Goal: Task Accomplishment & Management: Manage account settings

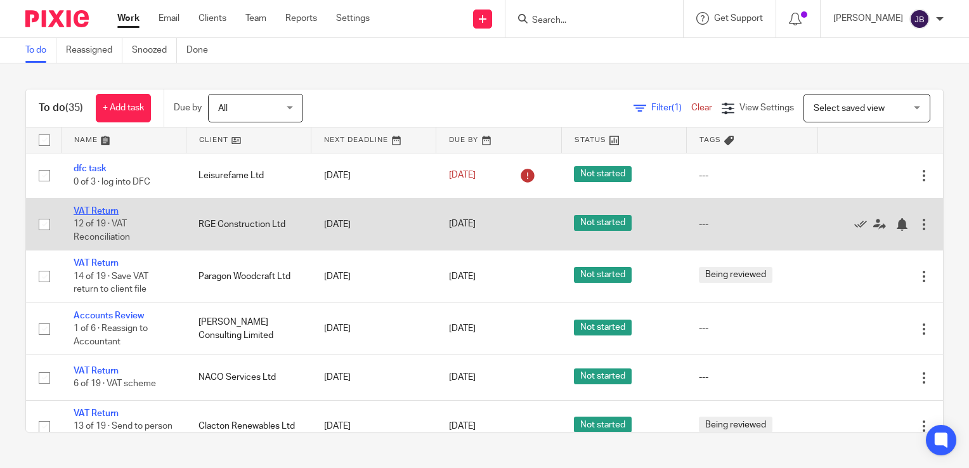
drag, startPoint x: 98, startPoint y: 209, endPoint x: 108, endPoint y: 207, distance: 10.2
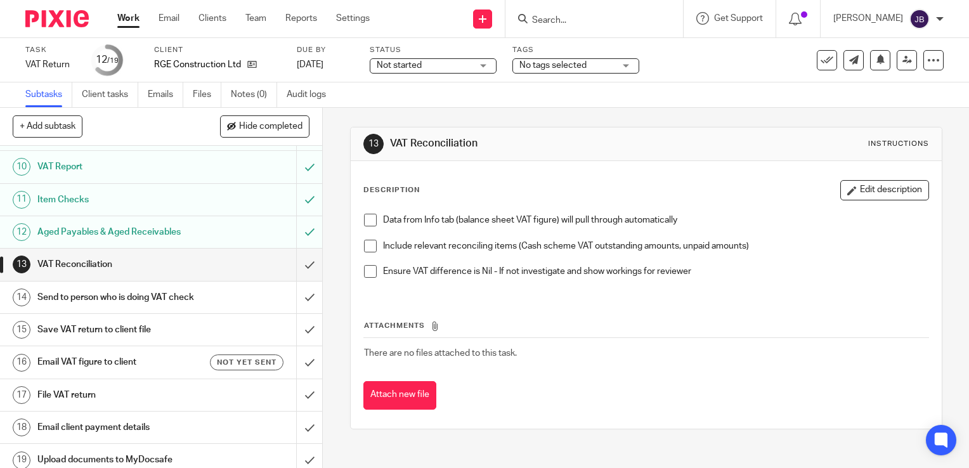
scroll to position [307, 0]
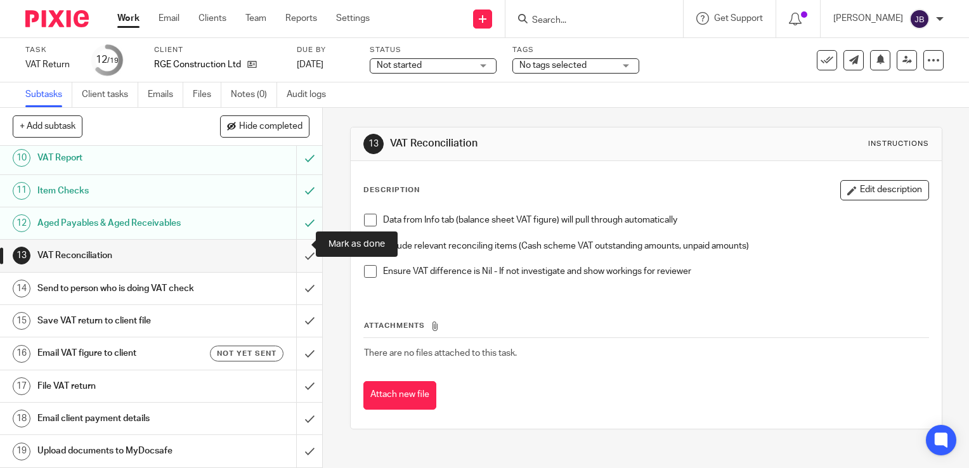
click at [292, 243] on input "submit" at bounding box center [161, 256] width 322 height 32
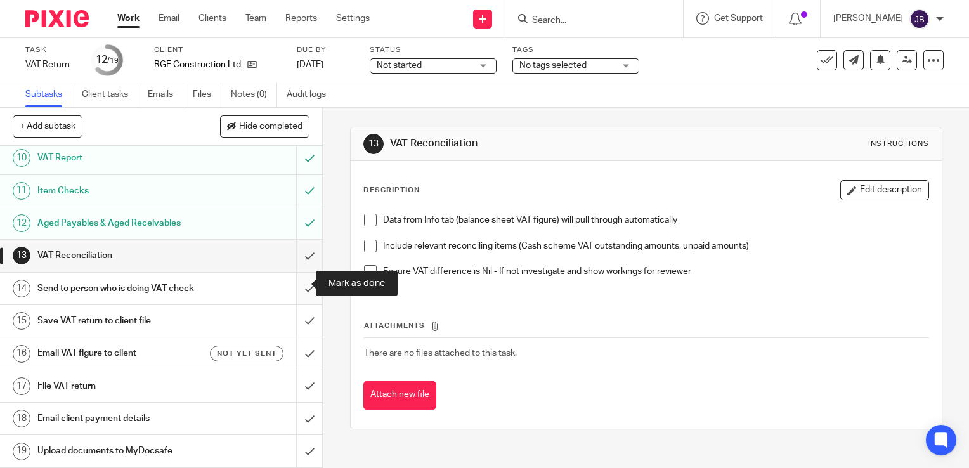
click at [299, 286] on input "submit" at bounding box center [161, 289] width 322 height 32
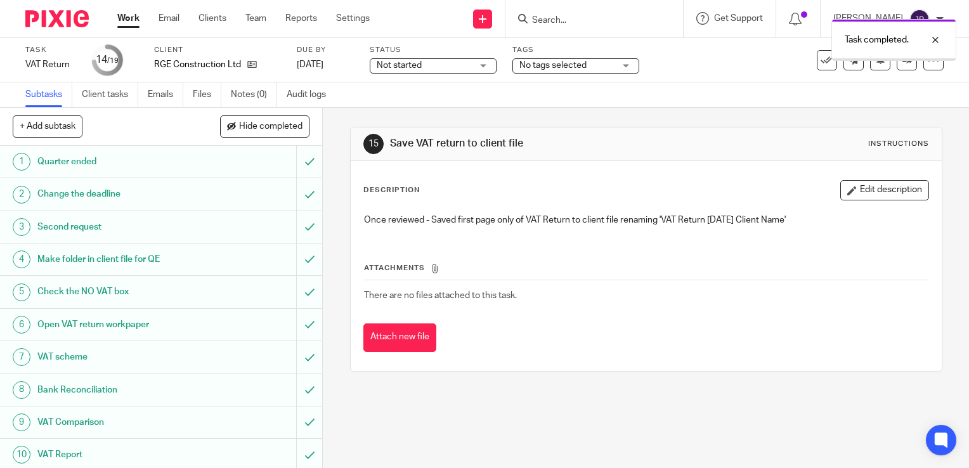
click at [494, 16] on div "Task completed." at bounding box center [720, 37] width 472 height 48
click at [486, 17] on icon at bounding box center [483, 19] width 8 height 8
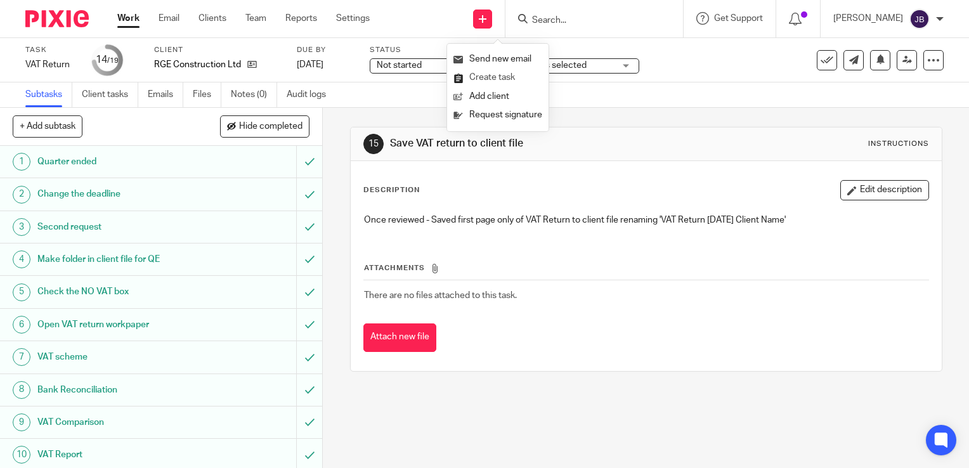
click at [494, 75] on link "Create task" at bounding box center [497, 77] width 89 height 18
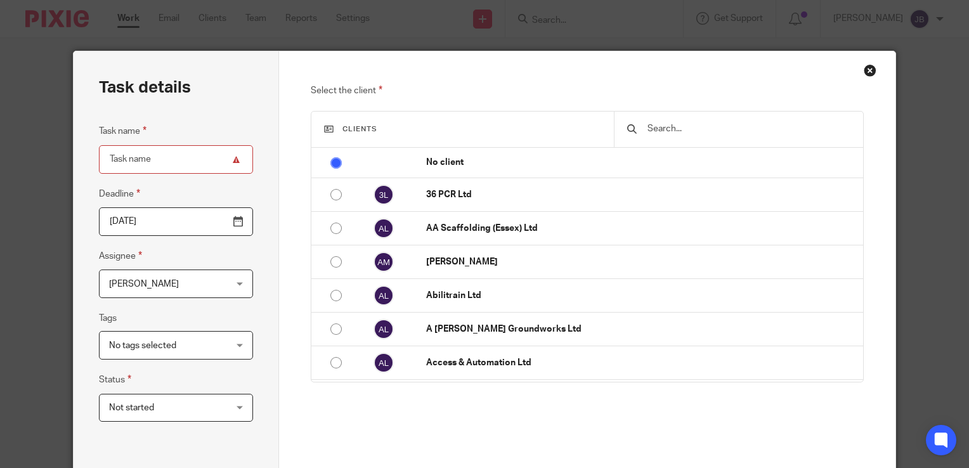
click at [656, 133] on input "text" at bounding box center [748, 129] width 205 height 14
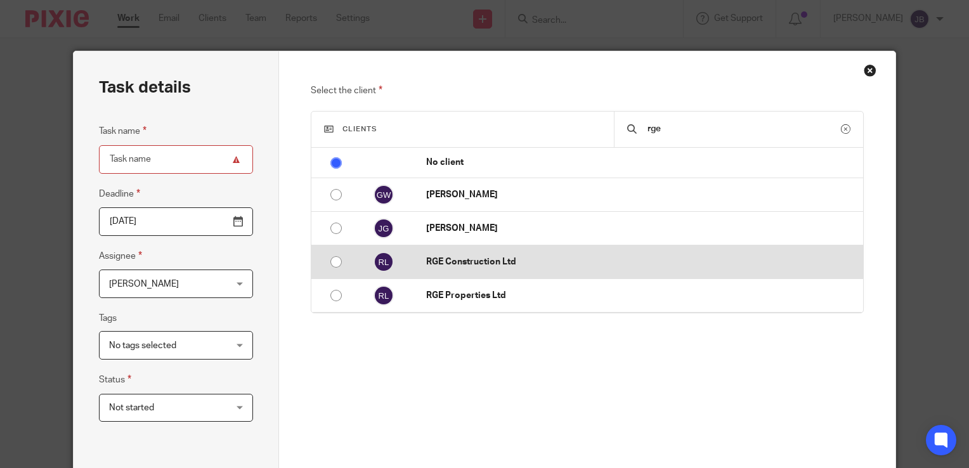
type input "rge"
click at [501, 266] on p "RGE Construction Ltd" at bounding box center [641, 261] width 430 height 13
radio input "false"
radio input "true"
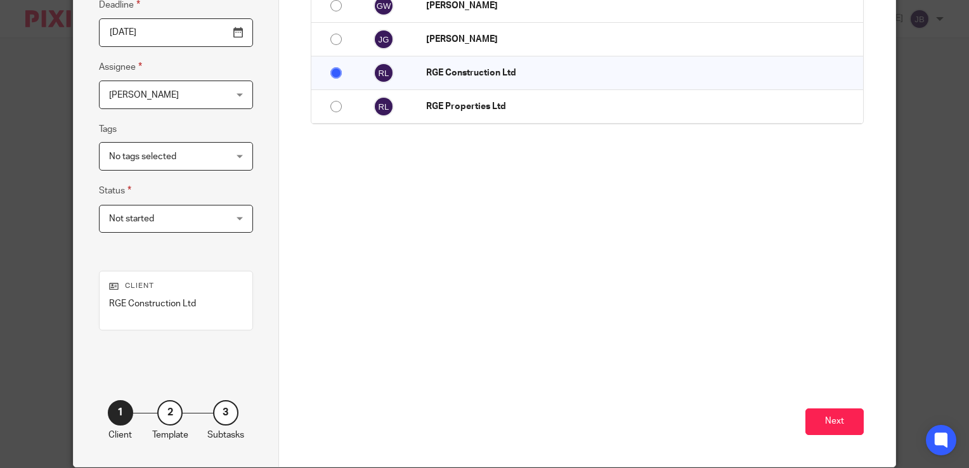
scroll to position [190, 0]
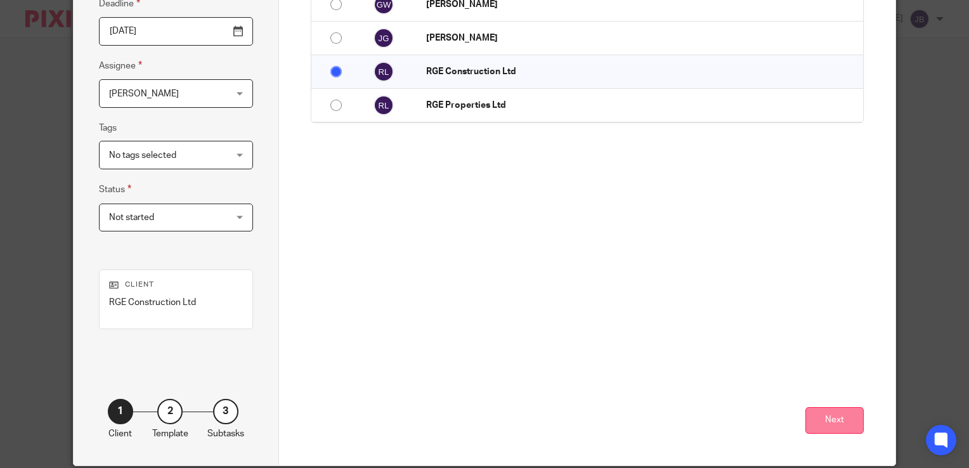
click at [839, 422] on button "Next" at bounding box center [834, 420] width 58 height 27
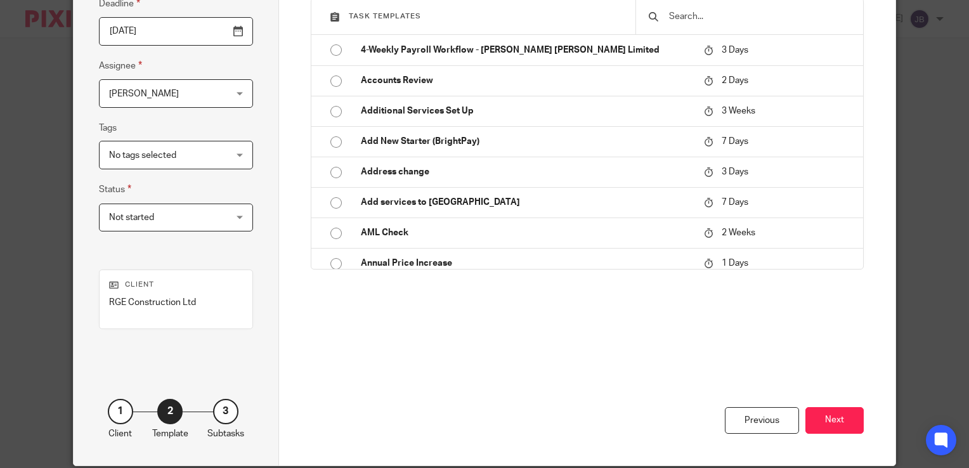
scroll to position [0, 0]
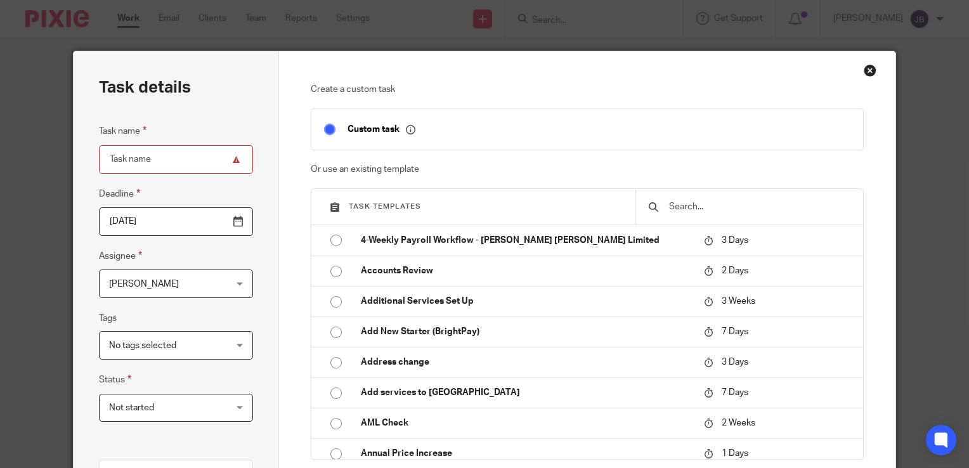
click at [680, 212] on input "text" at bounding box center [759, 207] width 183 height 14
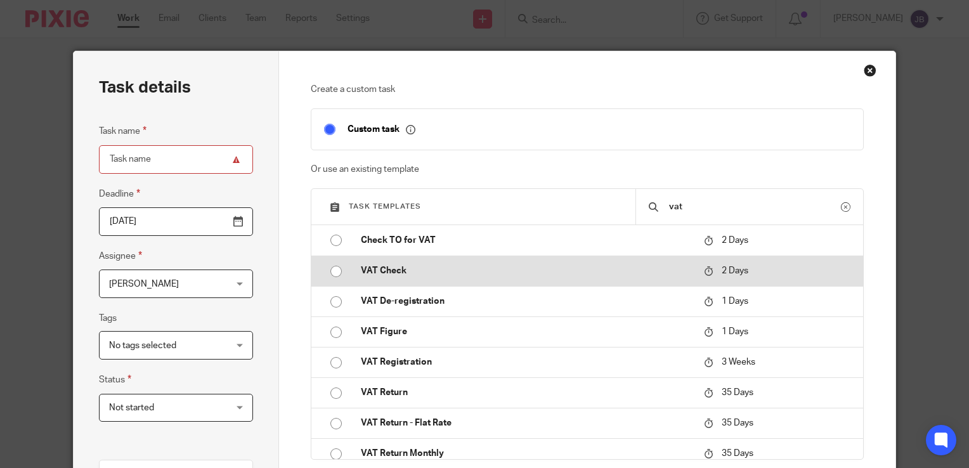
type input "vat"
click at [475, 262] on td "VAT Check" at bounding box center [522, 270] width 349 height 30
type input "2025-08-17"
type input "VAT Check"
checkbox input "false"
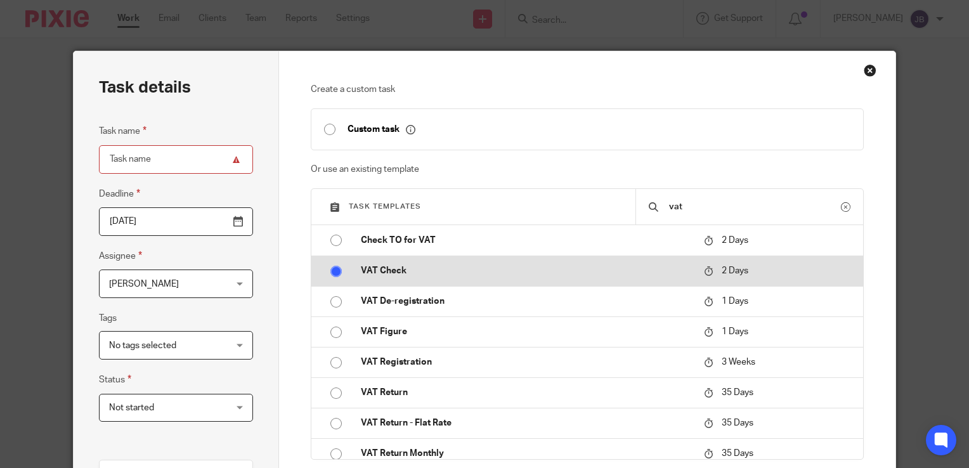
radio input "true"
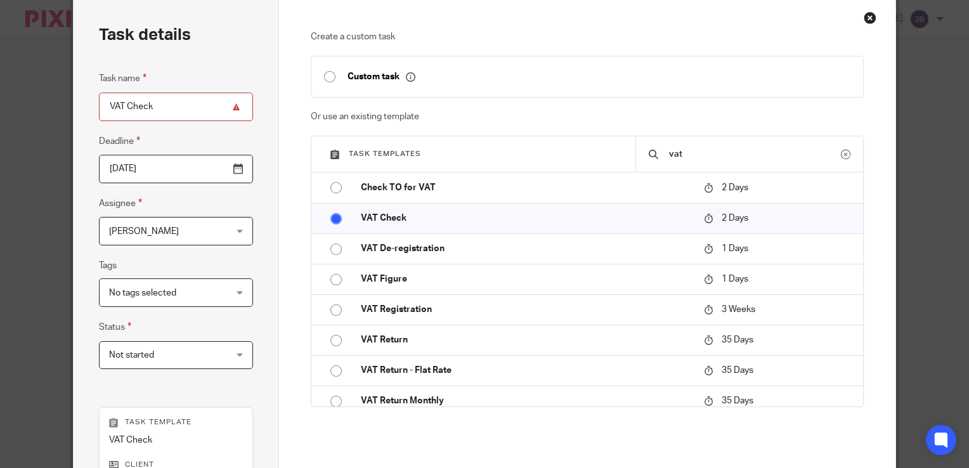
scroll to position [190, 0]
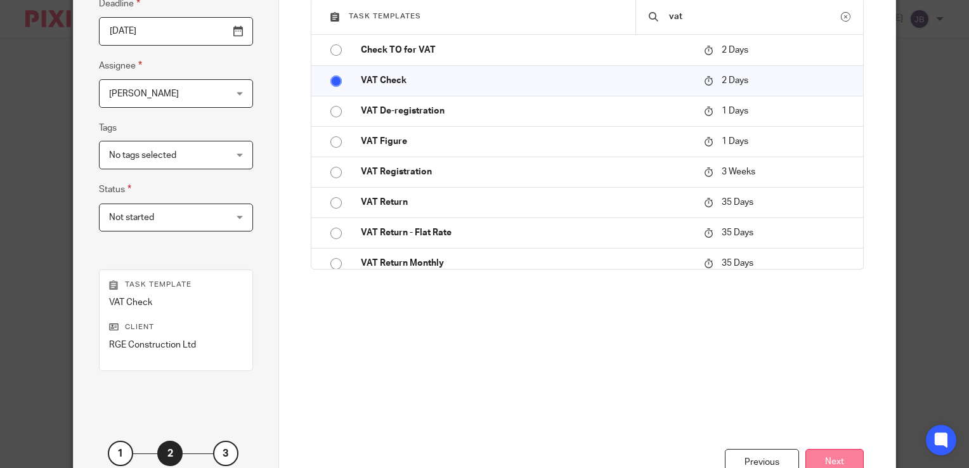
click at [842, 456] on button "Next" at bounding box center [834, 462] width 58 height 27
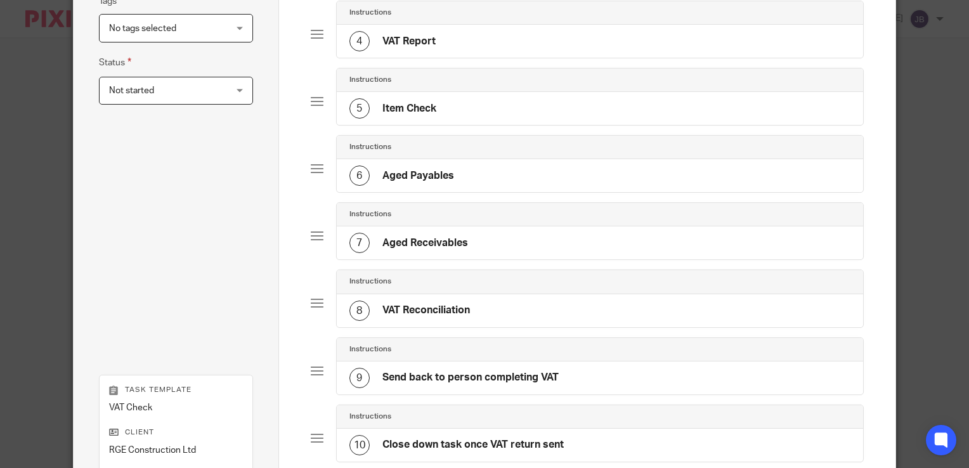
scroll to position [444, 0]
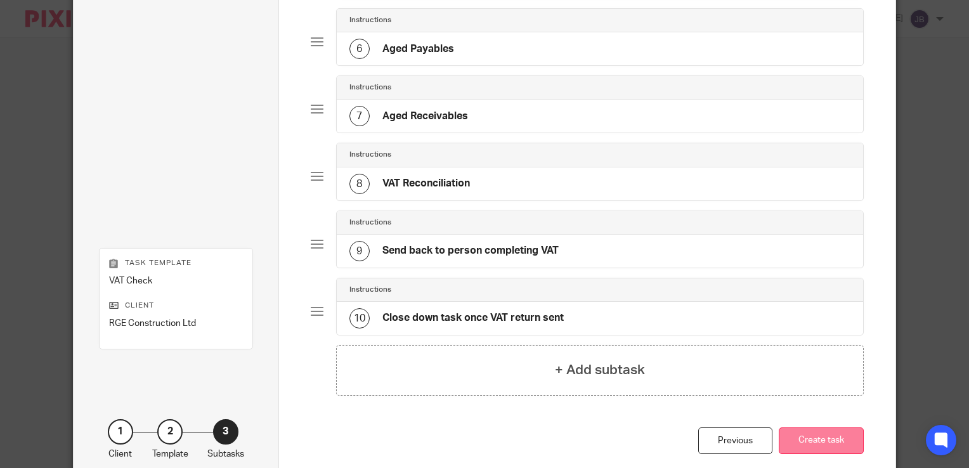
click at [828, 433] on button "Create task" at bounding box center [820, 440] width 85 height 27
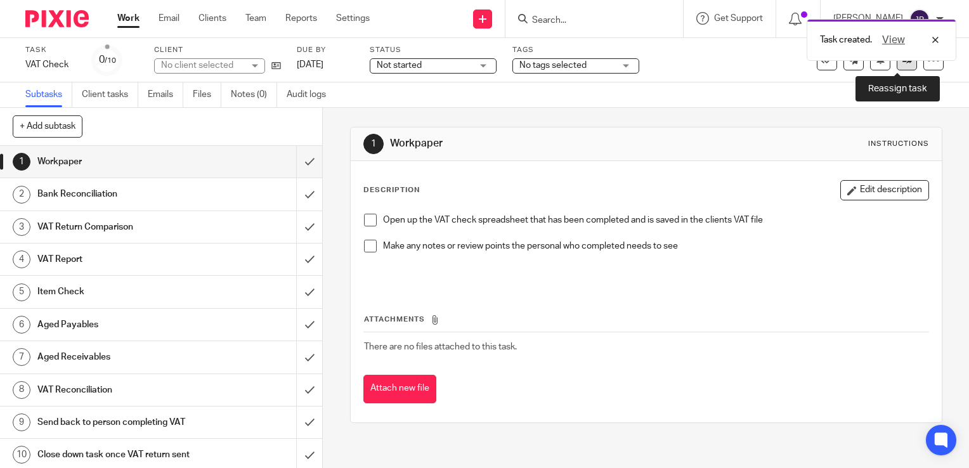
click at [904, 63] on link at bounding box center [906, 60] width 20 height 20
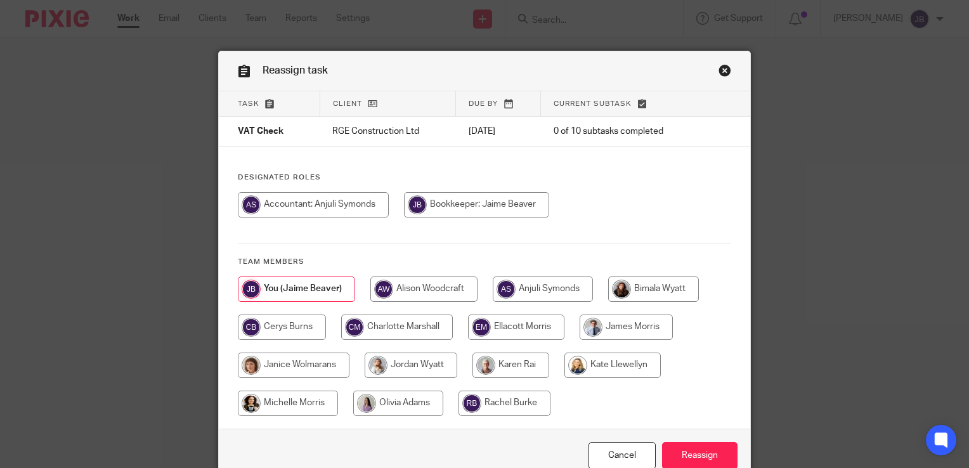
click at [413, 403] on input "radio" at bounding box center [398, 402] width 90 height 25
radio input "true"
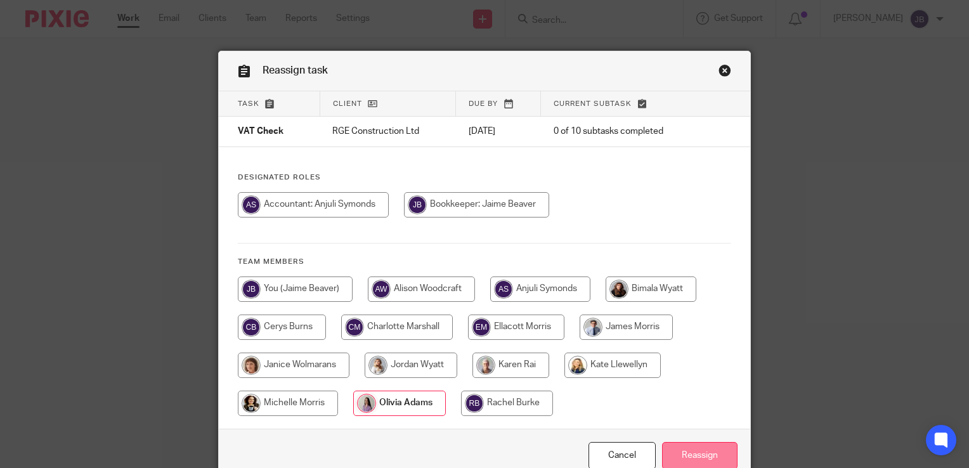
click at [692, 449] on input "Reassign" at bounding box center [699, 455] width 75 height 27
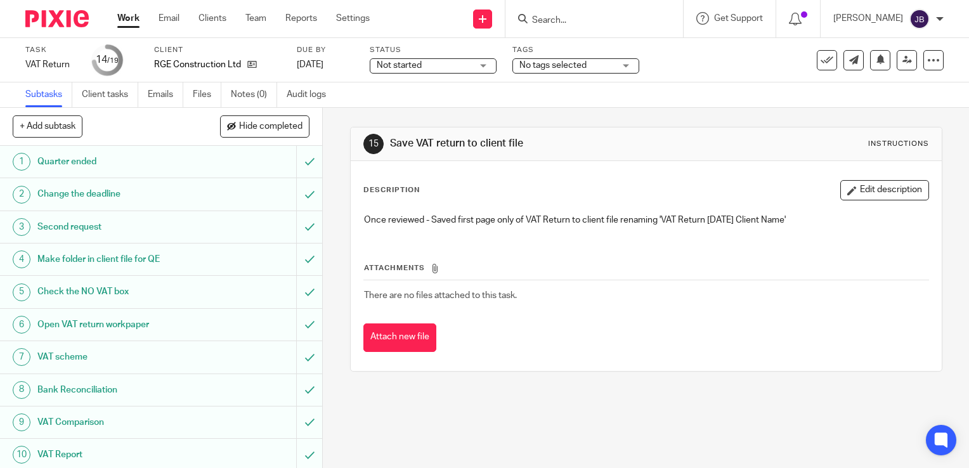
click at [546, 70] on span "No tags selected" at bounding box center [566, 65] width 95 height 13
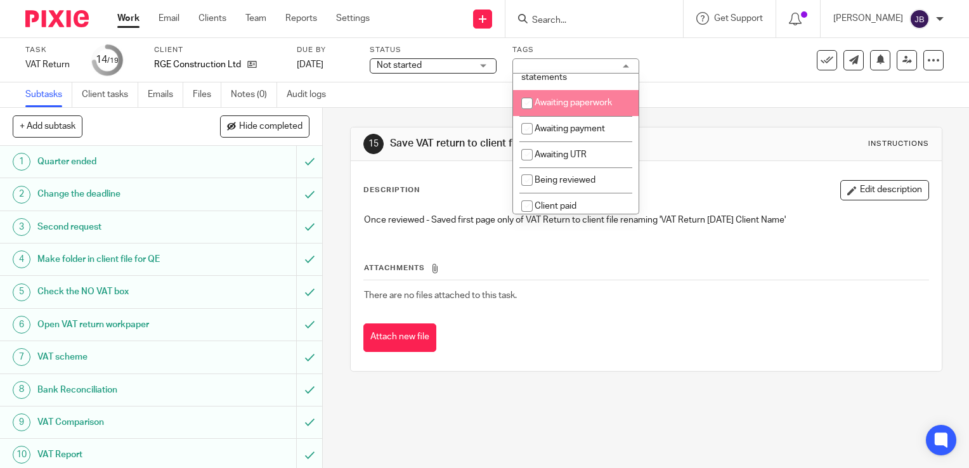
scroll to position [127, 0]
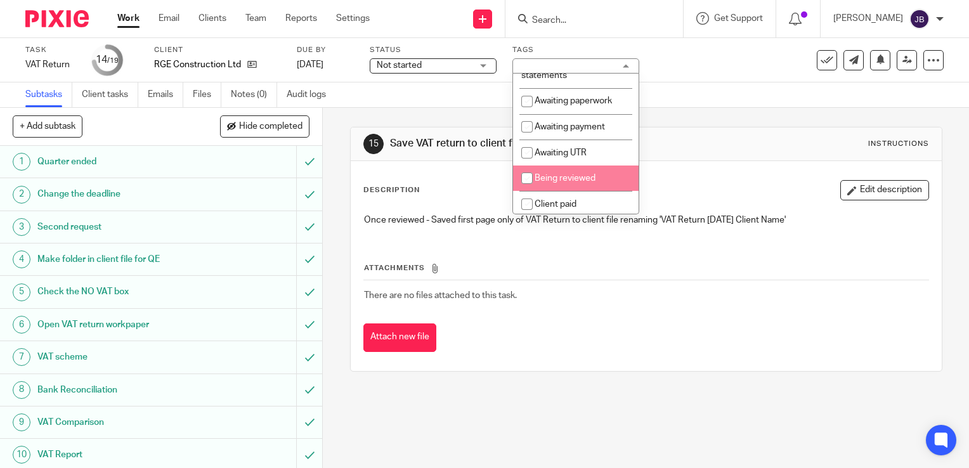
click at [530, 190] on input "checkbox" at bounding box center [527, 178] width 24 height 24
checkbox input "true"
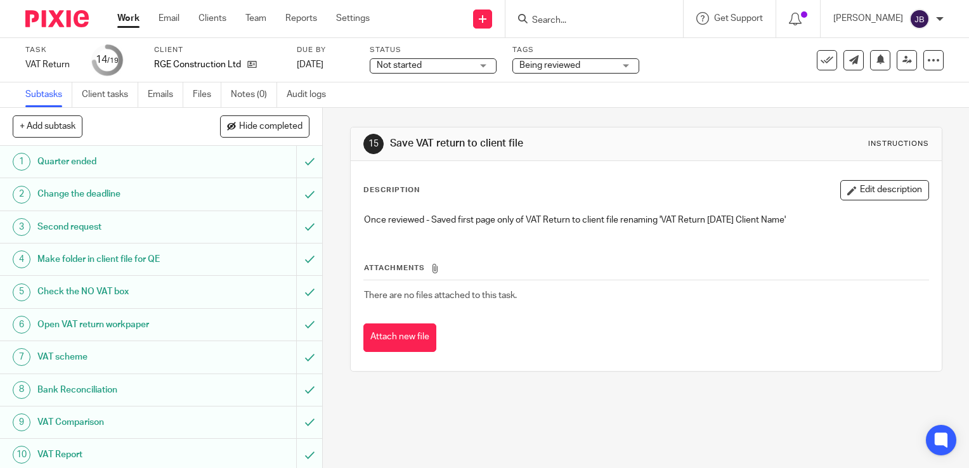
click at [720, 129] on div "15 Save VAT return to client file Instructions" at bounding box center [646, 144] width 591 height 34
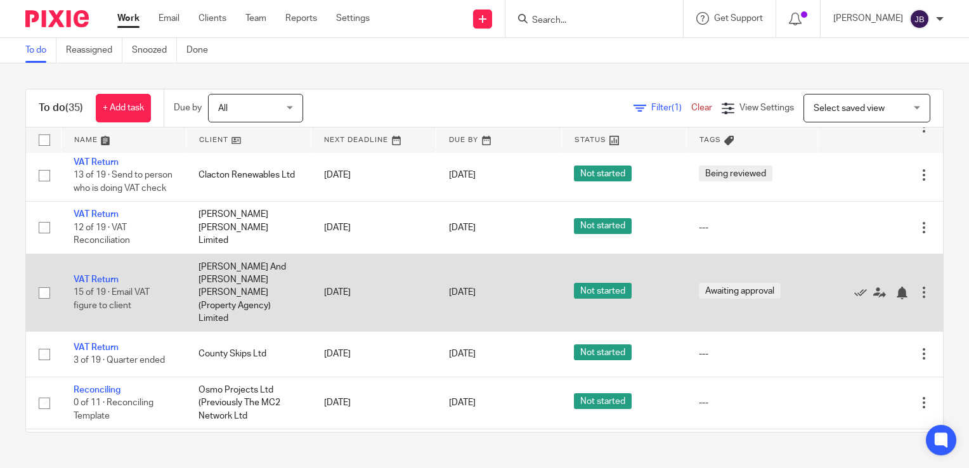
scroll to position [190, 0]
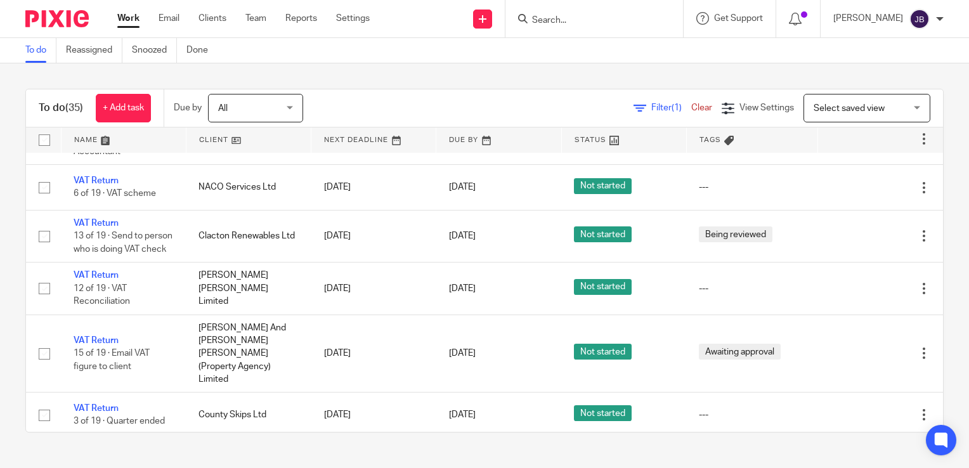
click at [635, 112] on div "Filter (1) Clear" at bounding box center [677, 107] width 88 height 13
click at [633, 108] on link "Filter (1)" at bounding box center [662, 107] width 58 height 9
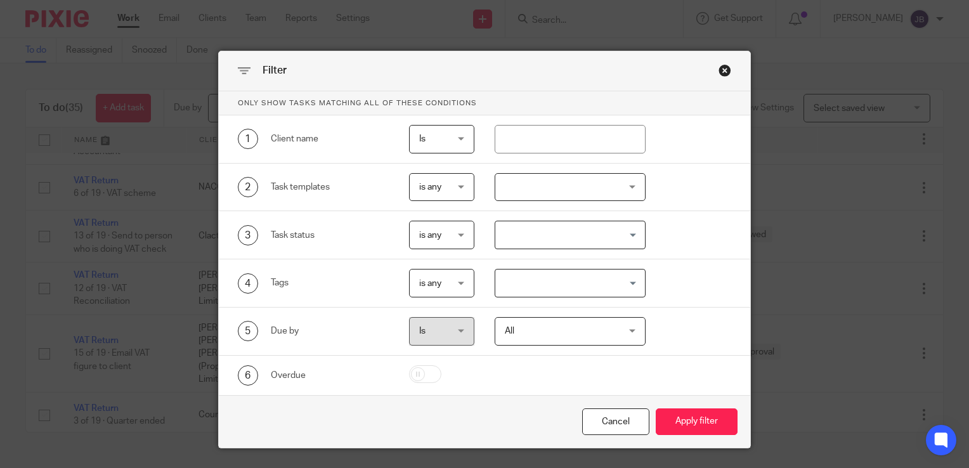
click at [525, 197] on div at bounding box center [570, 187] width 152 height 29
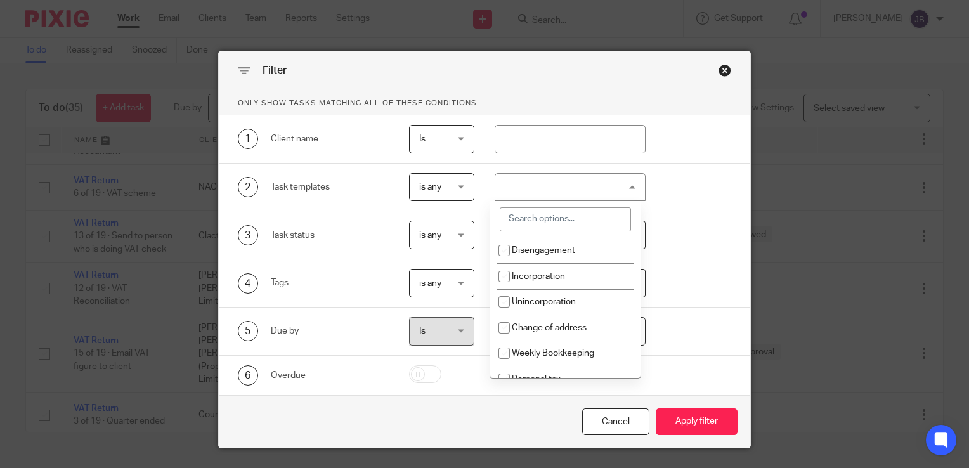
click at [529, 219] on input "search" at bounding box center [565, 219] width 131 height 24
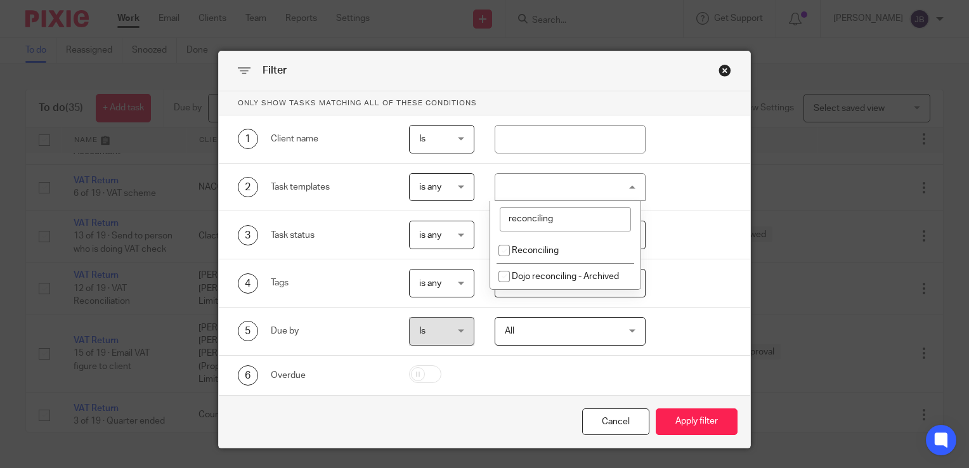
type input "reconciling"
click at [655, 408] on button "Apply filter" at bounding box center [696, 421] width 82 height 27
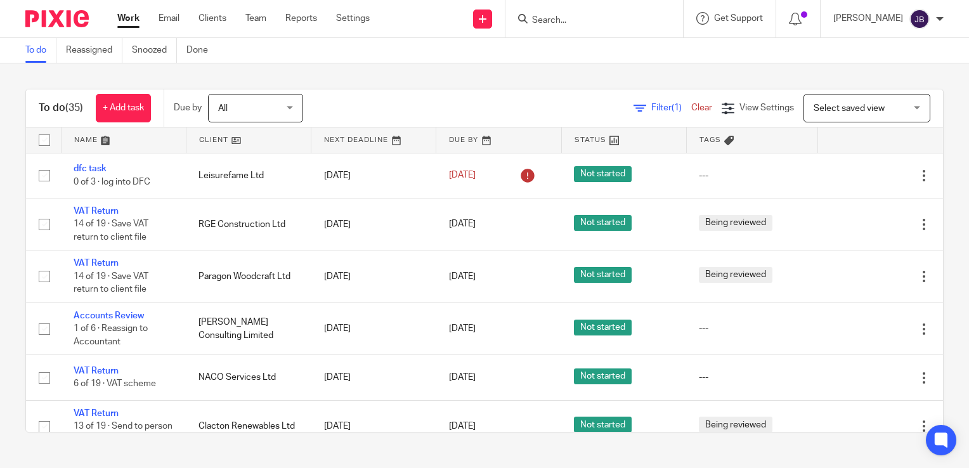
click at [635, 99] on div "Filter (1) Clear View Settings View Settings (1) Filters Clear Save Manage save…" at bounding box center [633, 108] width 617 height 29
click at [633, 106] on link "Filter (1)" at bounding box center [662, 107] width 58 height 9
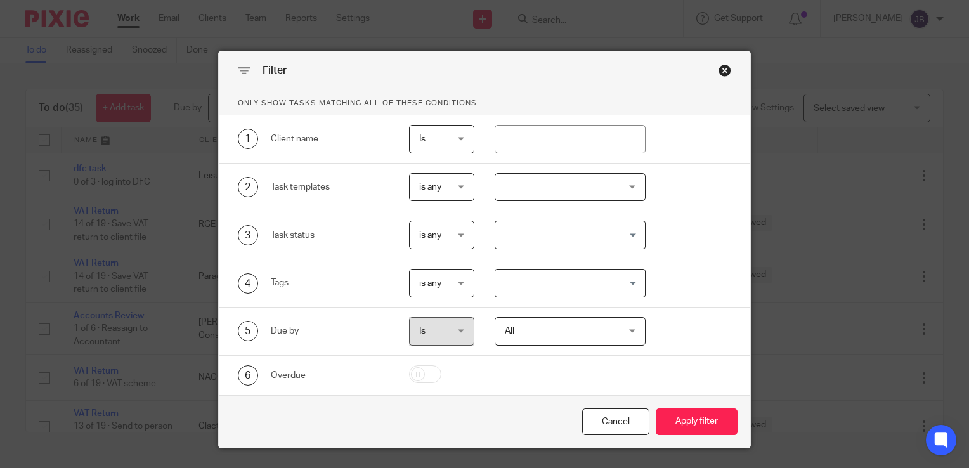
click at [505, 237] on input "Search for option" at bounding box center [567, 235] width 142 height 22
click at [508, 193] on div at bounding box center [570, 187] width 152 height 29
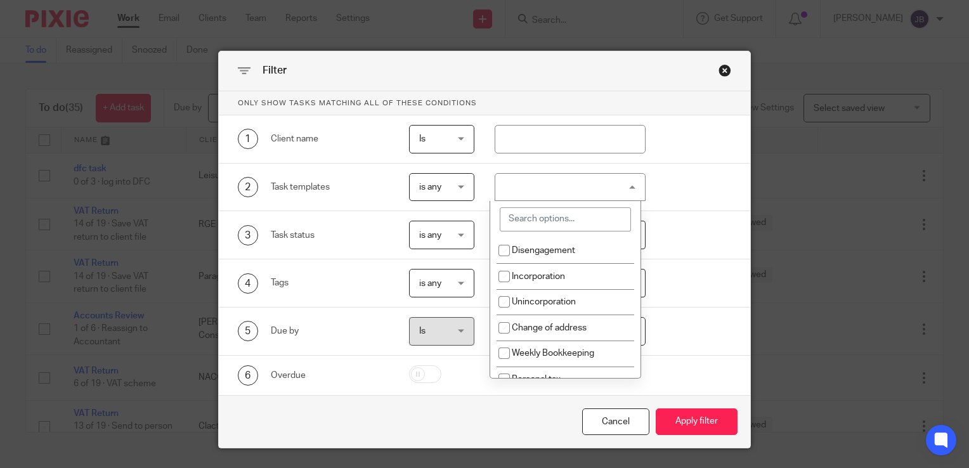
click at [512, 229] on input "search" at bounding box center [565, 219] width 131 height 24
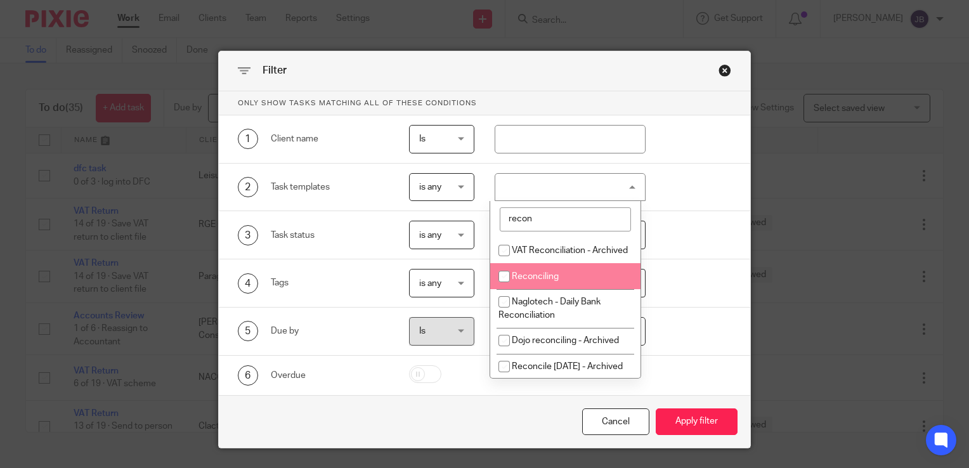
type input "recon"
click at [505, 288] on input "checkbox" at bounding box center [504, 276] width 24 height 24
checkbox input "true"
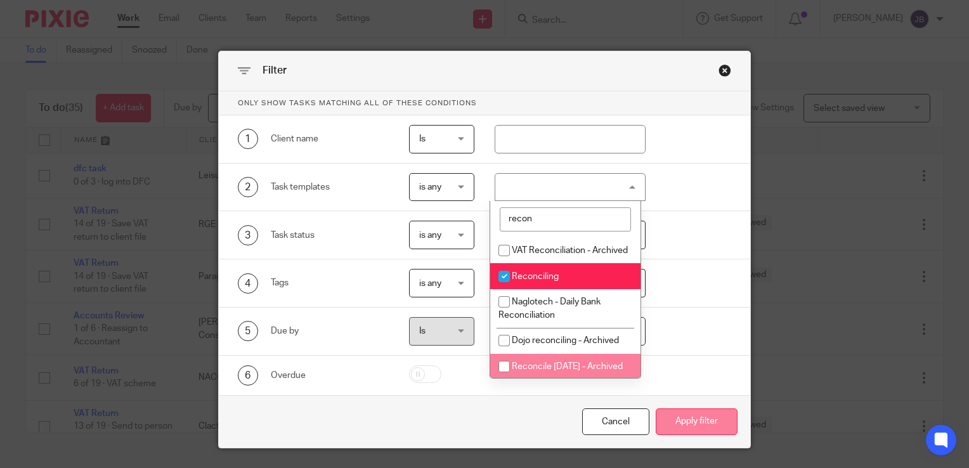
click at [702, 424] on button "Apply filter" at bounding box center [696, 421] width 82 height 27
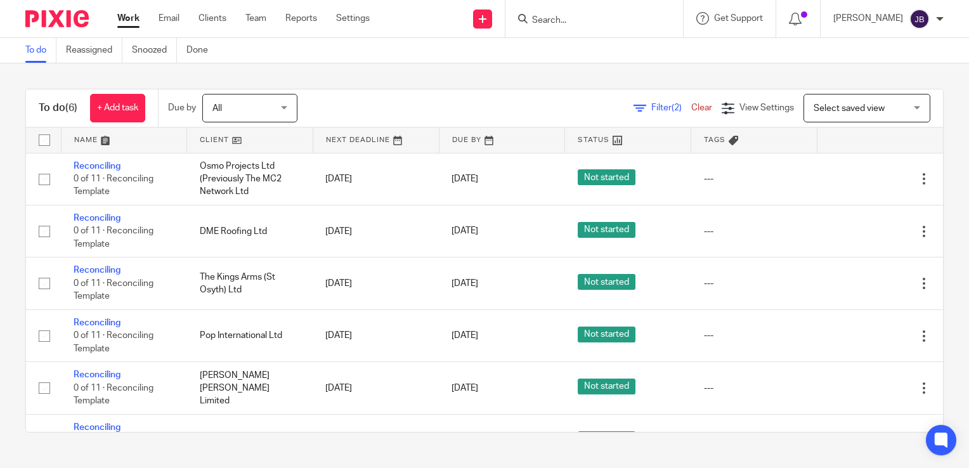
click at [137, 16] on link "Work" at bounding box center [128, 18] width 22 height 13
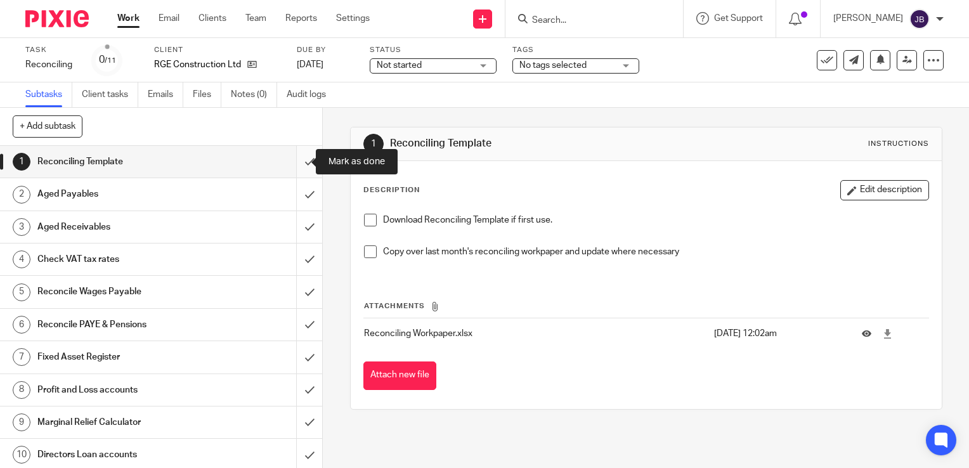
click at [292, 164] on input "submit" at bounding box center [161, 162] width 322 height 32
drag, startPoint x: 299, startPoint y: 193, endPoint x: 301, endPoint y: 226, distance: 33.7
click at [299, 193] on input "submit" at bounding box center [161, 194] width 322 height 32
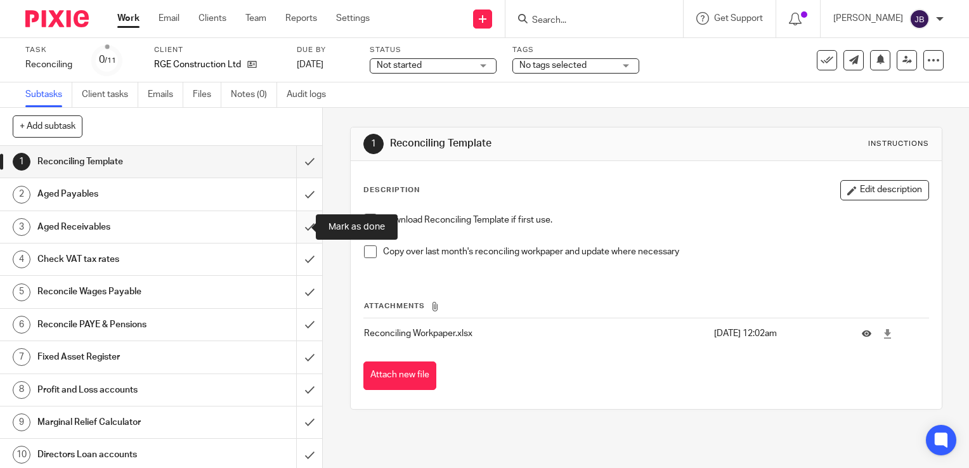
click at [302, 235] on input "submit" at bounding box center [161, 227] width 322 height 32
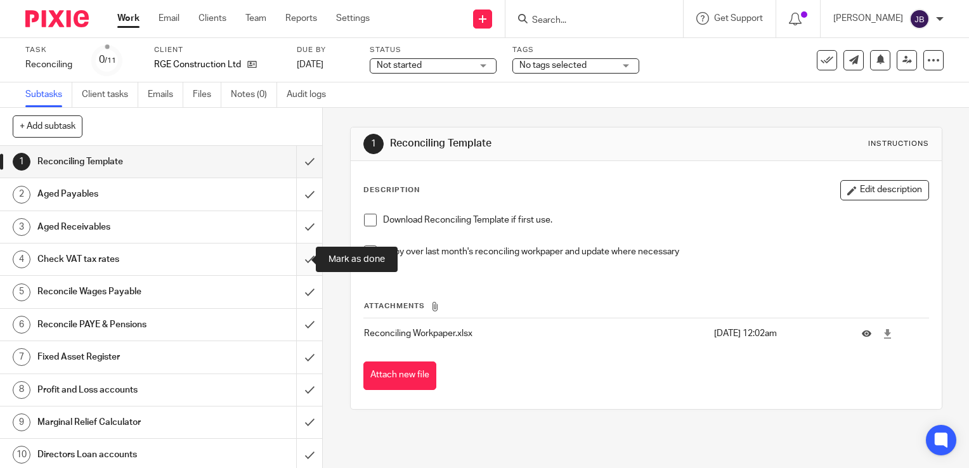
click at [299, 256] on input "submit" at bounding box center [161, 259] width 322 height 32
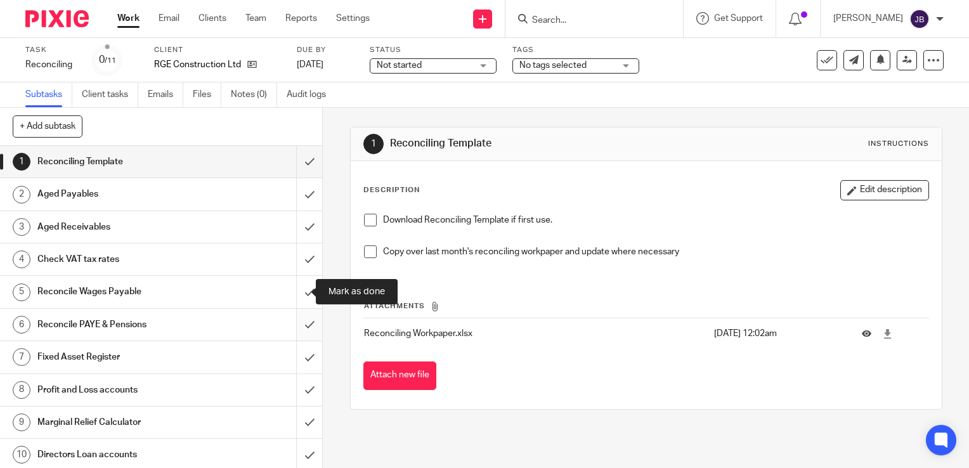
drag, startPoint x: 297, startPoint y: 290, endPoint x: 295, endPoint y: 328, distance: 37.4
click at [297, 291] on input "submit" at bounding box center [161, 292] width 322 height 32
click at [295, 335] on input "submit" at bounding box center [161, 325] width 322 height 32
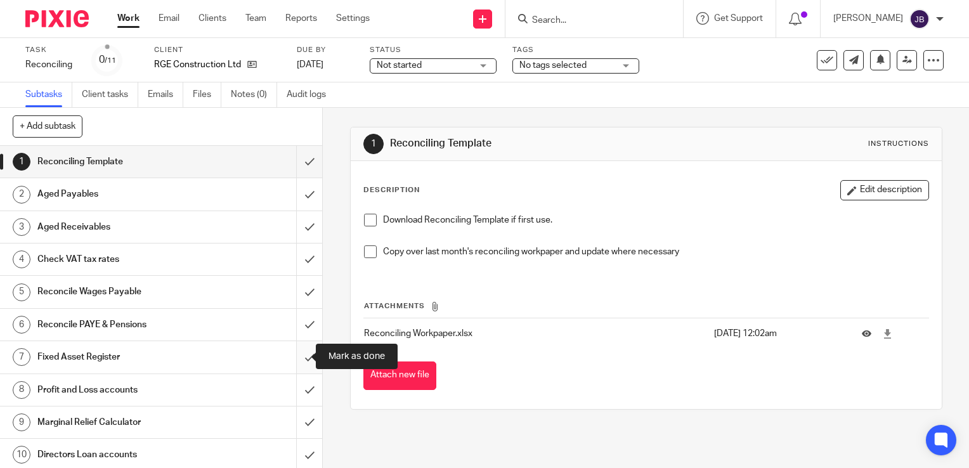
click at [294, 361] on input "submit" at bounding box center [161, 357] width 322 height 32
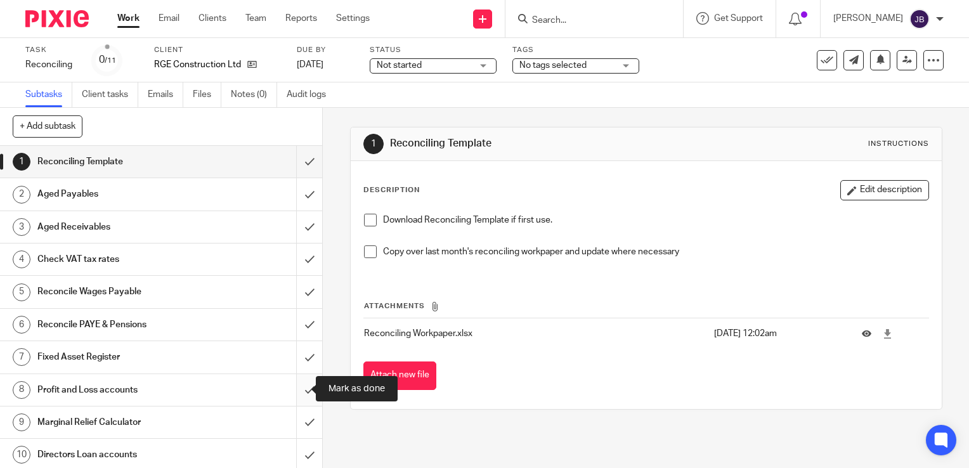
click at [292, 387] on input "submit" at bounding box center [161, 390] width 322 height 32
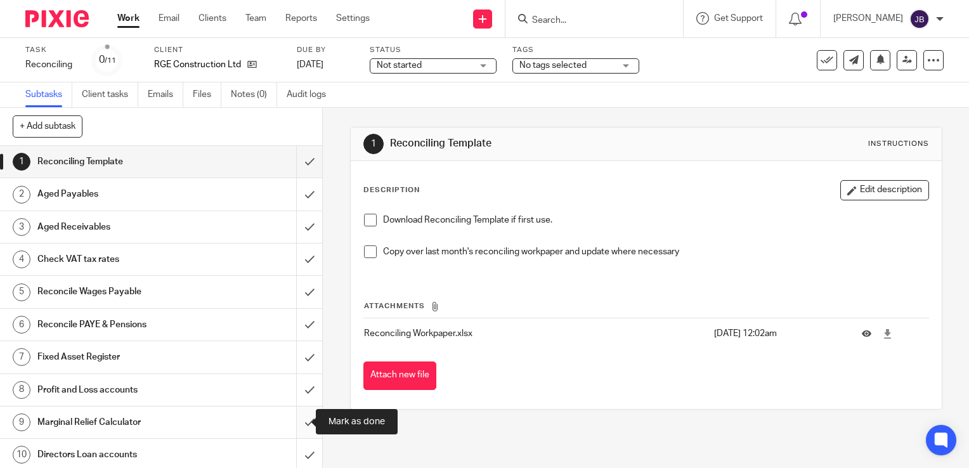
click at [292, 422] on input "submit" at bounding box center [161, 422] width 322 height 32
click at [292, 440] on input "submit" at bounding box center [161, 455] width 322 height 32
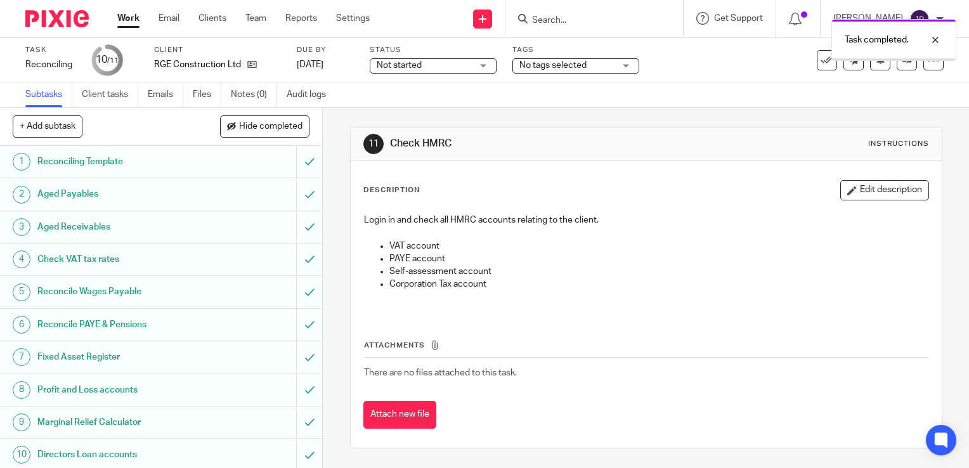
scroll to position [34, 0]
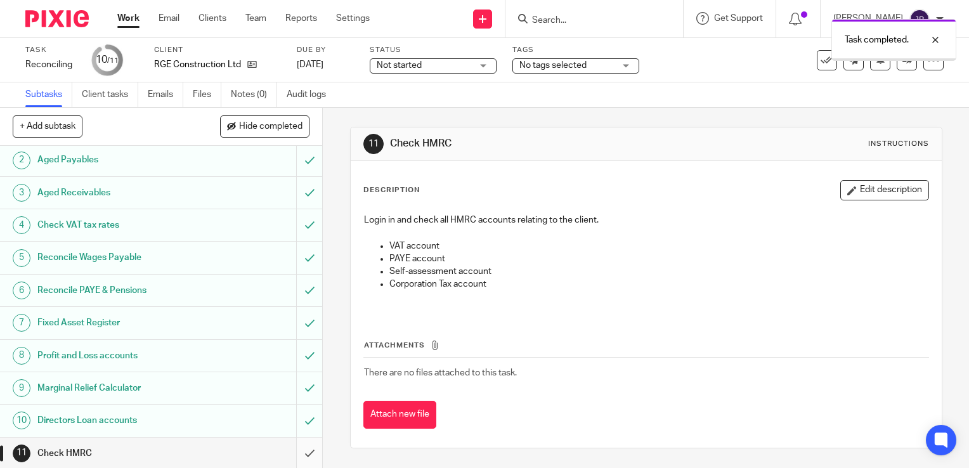
click at [297, 449] on input "submit" at bounding box center [161, 453] width 322 height 32
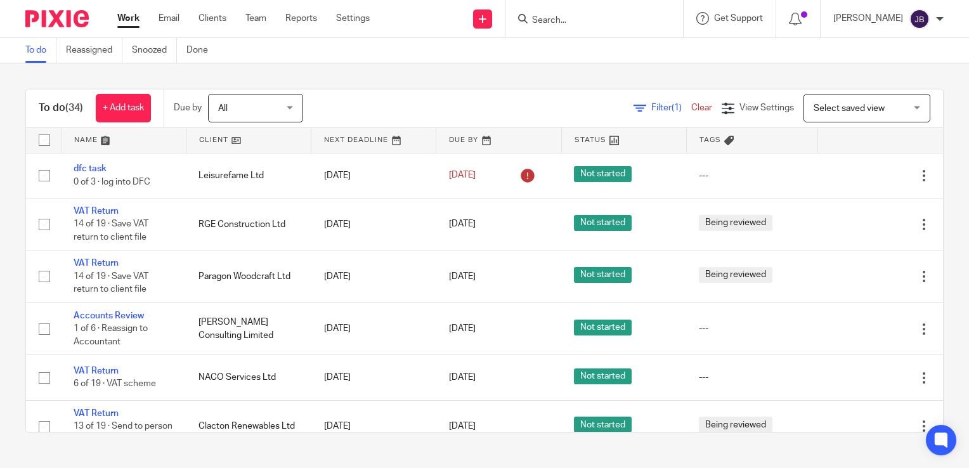
click at [655, 99] on div "Filter (1) Clear View Settings View Settings (1) Filters Clear Save Manage save…" at bounding box center [633, 108] width 617 height 29
click at [651, 110] on span "Filter (1)" at bounding box center [671, 107] width 40 height 9
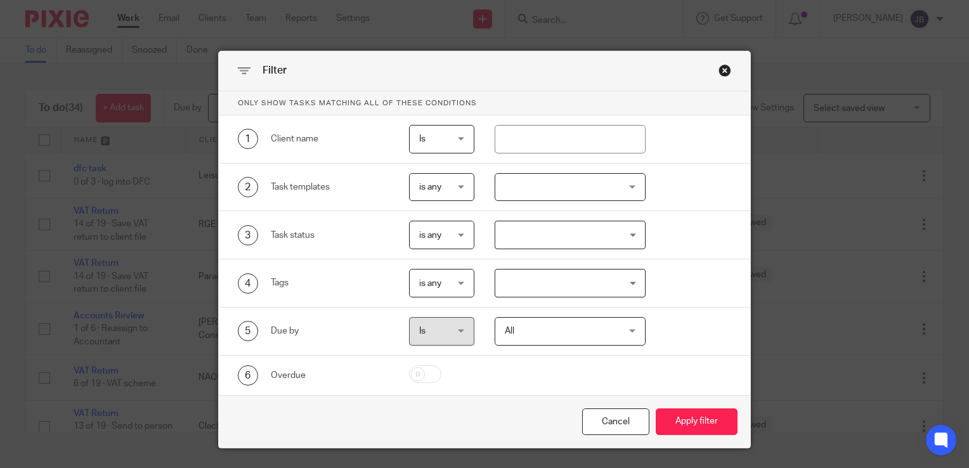
click at [535, 199] on div at bounding box center [570, 187] width 152 height 29
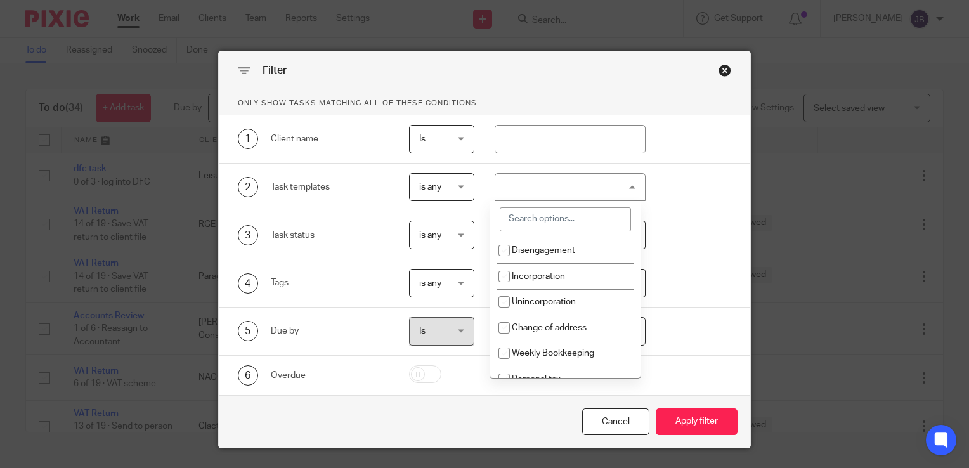
click at [543, 222] on input "search" at bounding box center [565, 219] width 131 height 24
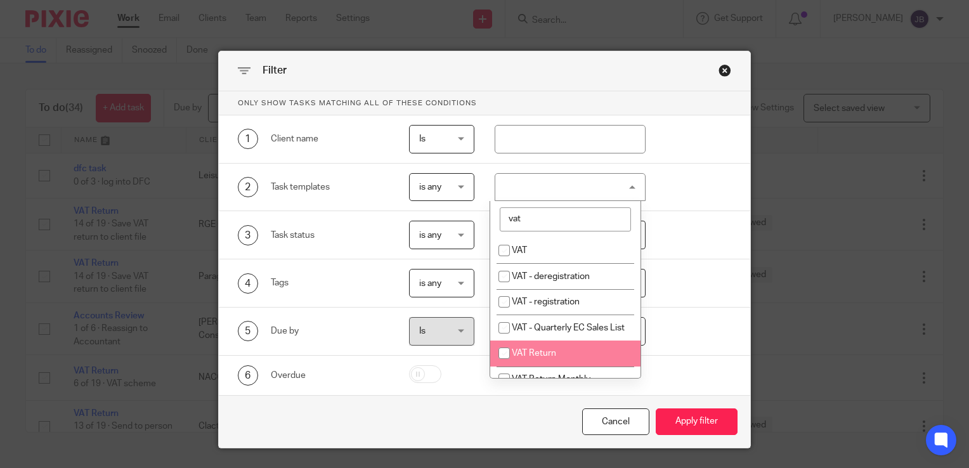
type input "vat"
click at [502, 365] on input "checkbox" at bounding box center [504, 353] width 24 height 24
checkbox input "true"
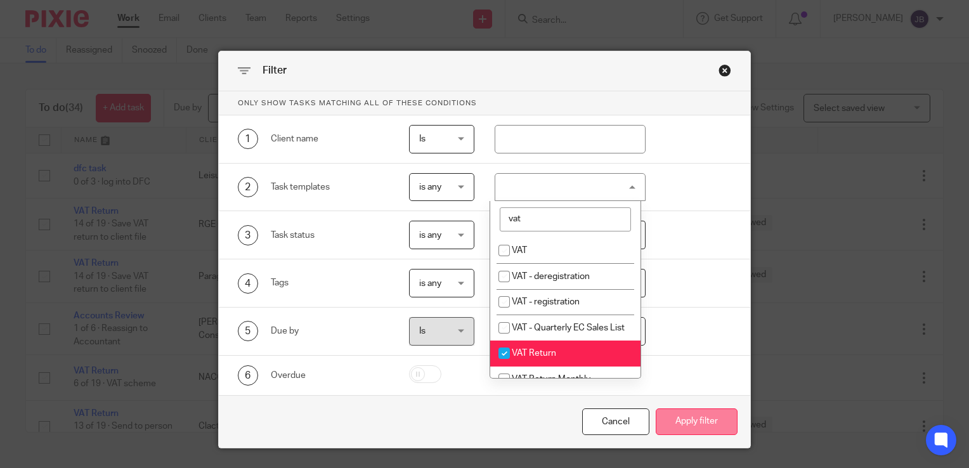
click at [688, 421] on button "Apply filter" at bounding box center [696, 421] width 82 height 27
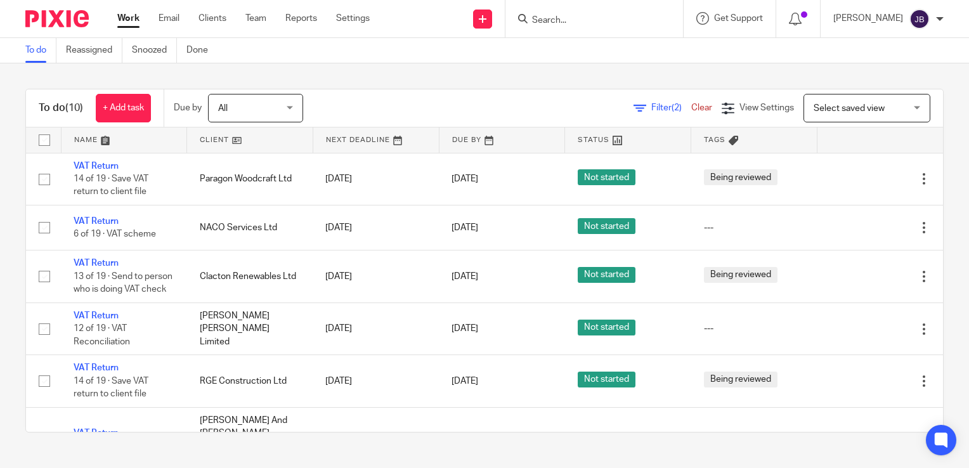
click at [134, 16] on link "Work" at bounding box center [128, 18] width 22 height 13
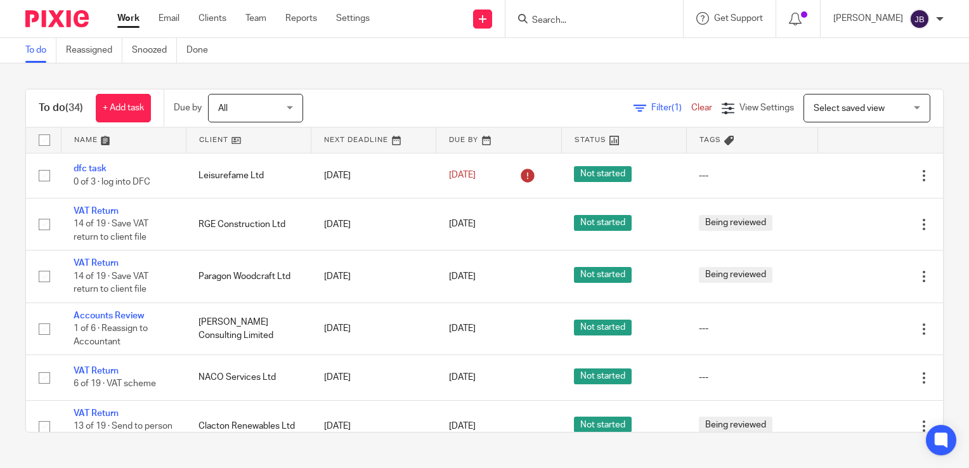
click at [633, 109] on link "Filter (1)" at bounding box center [662, 107] width 58 height 9
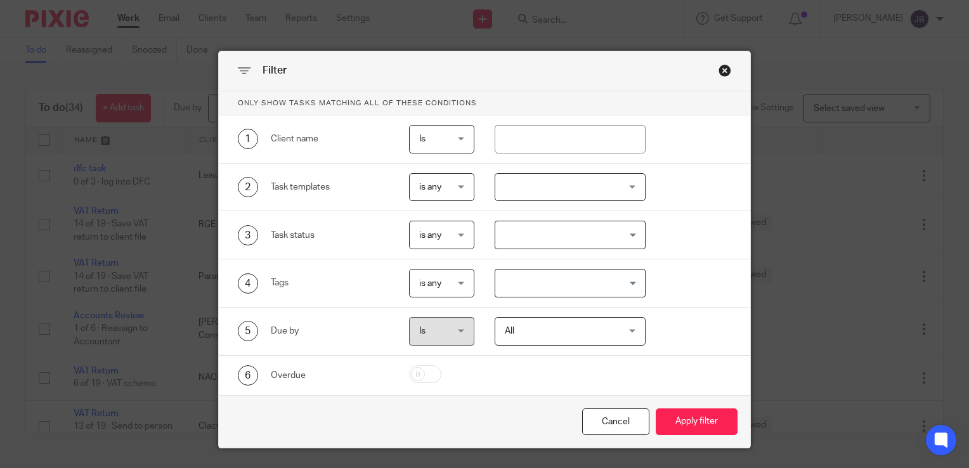
click at [520, 178] on div at bounding box center [570, 187] width 152 height 29
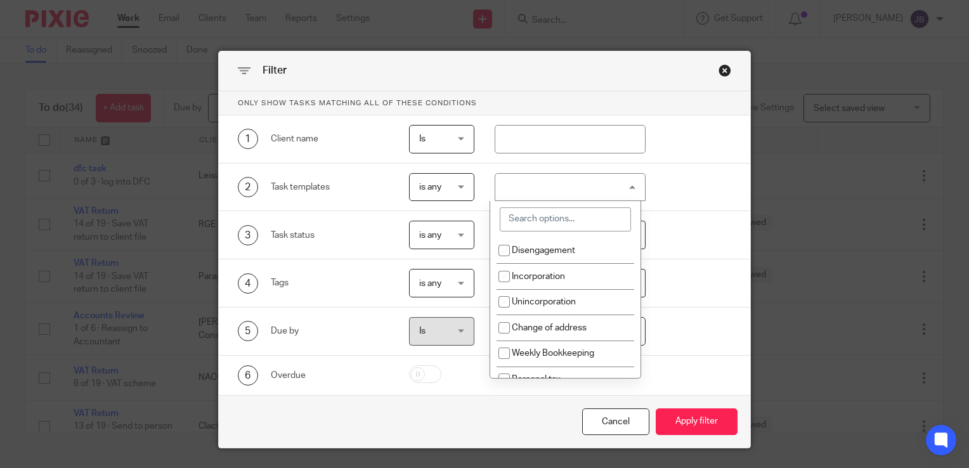
click at [529, 225] on input "search" at bounding box center [565, 219] width 131 height 24
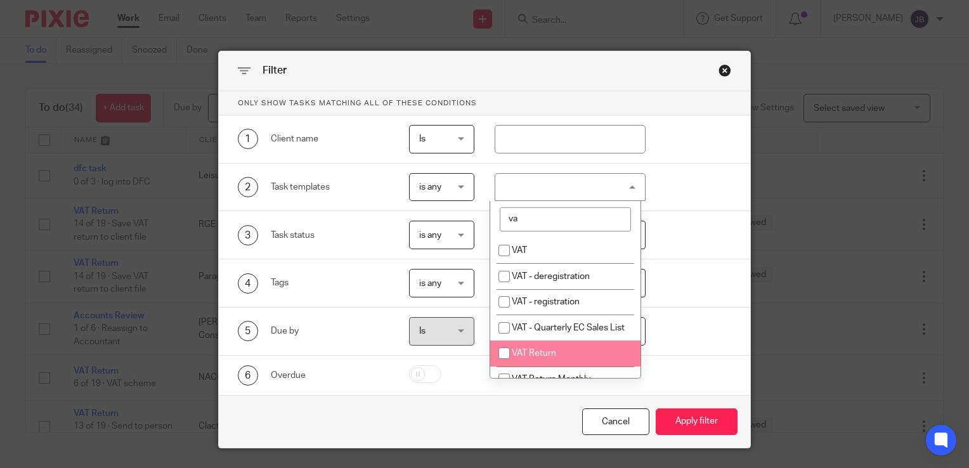
type input "va"
click at [506, 364] on input "checkbox" at bounding box center [504, 353] width 24 height 24
checkbox input "true"
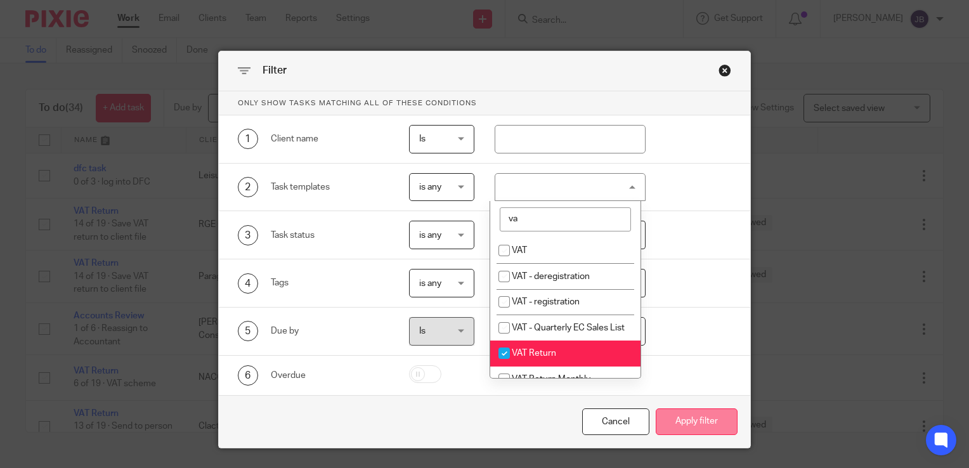
drag, startPoint x: 681, startPoint y: 401, endPoint x: 687, endPoint y: 412, distance: 12.5
click at [681, 402] on div "Cancel Apply filter" at bounding box center [484, 421] width 531 height 53
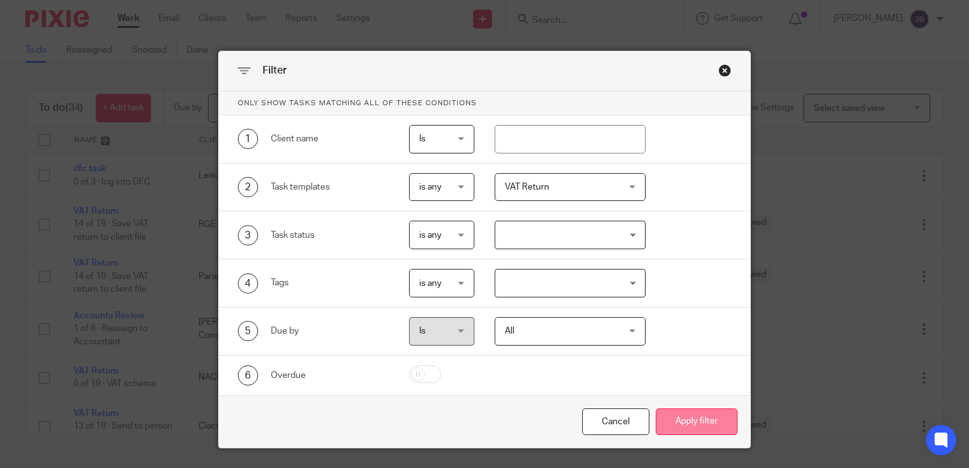
click at [690, 420] on button "Apply filter" at bounding box center [696, 421] width 82 height 27
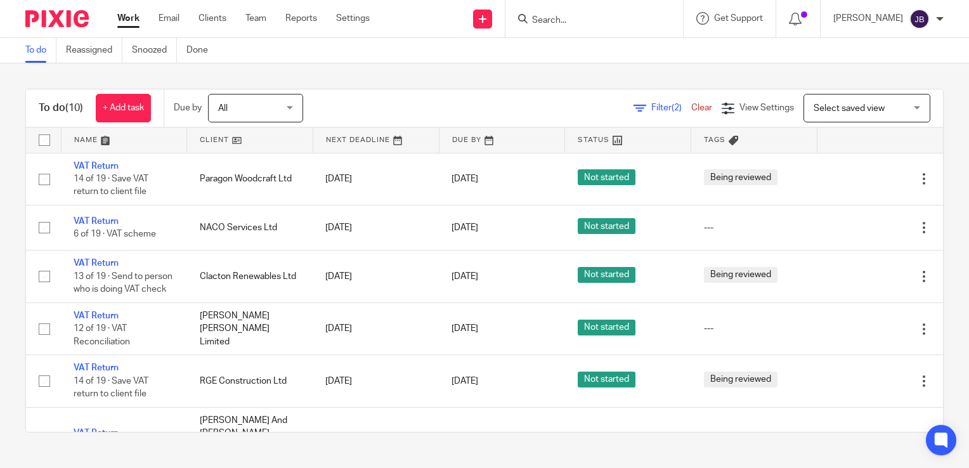
click at [131, 29] on div "Work Email Clients Team Reports Settings Work Email Clients Team Reports Settin…" at bounding box center [247, 18] width 284 height 37
click at [129, 27] on div "Work Email Clients Team Reports Settings Work Email Clients Team Reports Settin…" at bounding box center [247, 18] width 284 height 37
click at [127, 23] on link "Work" at bounding box center [128, 18] width 22 height 13
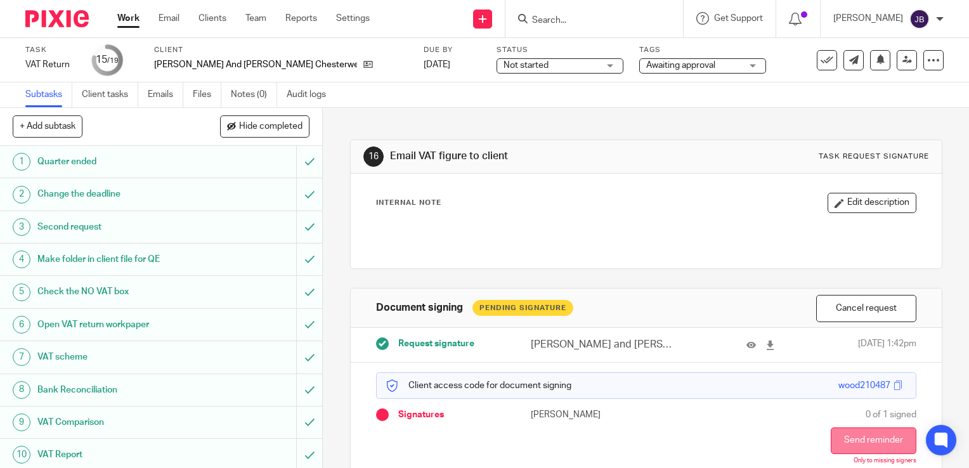
click at [851, 442] on button "Send reminder" at bounding box center [873, 440] width 86 height 27
click at [857, 444] on button "Send reminder" at bounding box center [873, 440] width 86 height 27
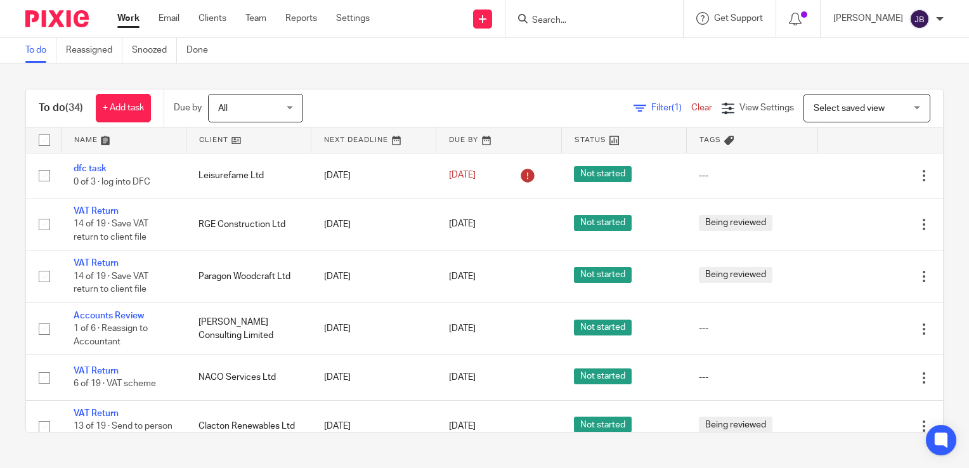
click at [137, 24] on link "Work" at bounding box center [128, 18] width 22 height 13
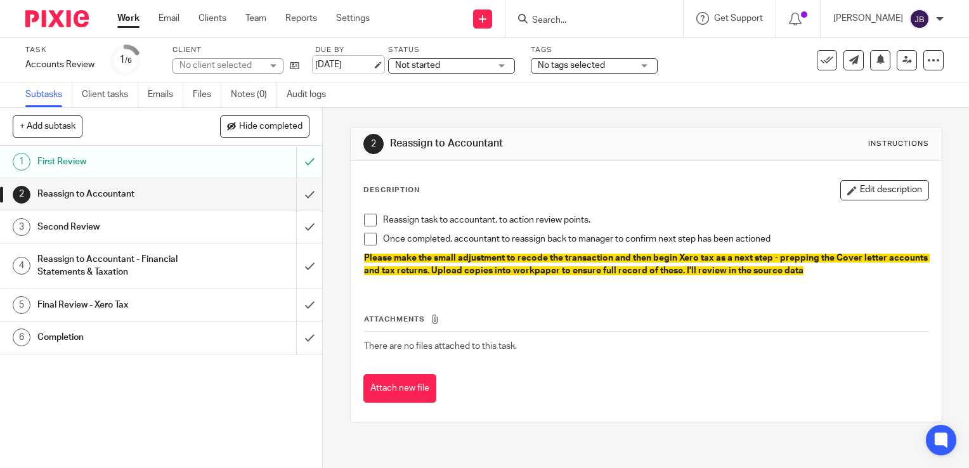
click at [331, 67] on link "[DATE]" at bounding box center [343, 64] width 57 height 13
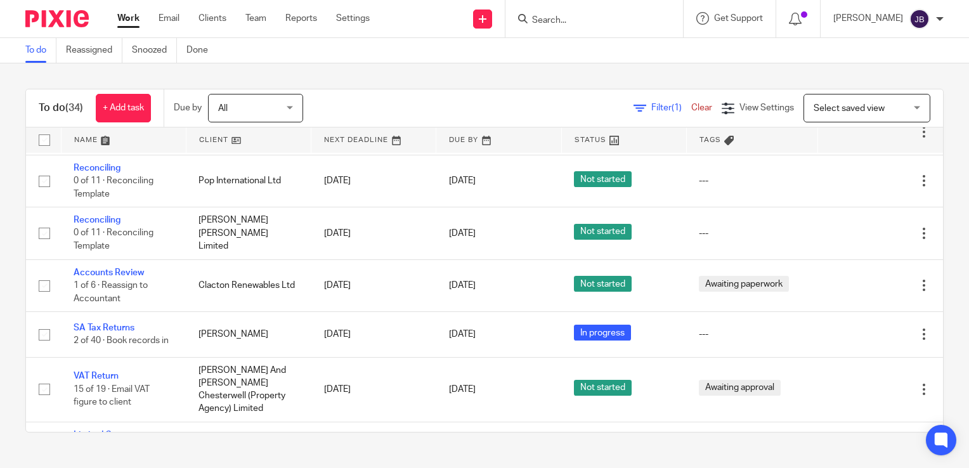
scroll to position [984, 0]
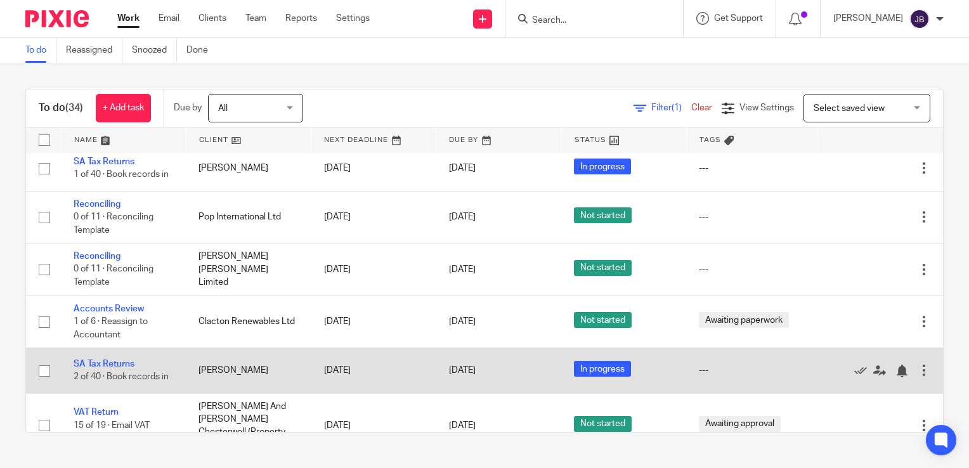
drag, startPoint x: 113, startPoint y: 366, endPoint x: 129, endPoint y: 357, distance: 18.2
click at [131, 368] on link "SA Tax Returns" at bounding box center [104, 363] width 61 height 9
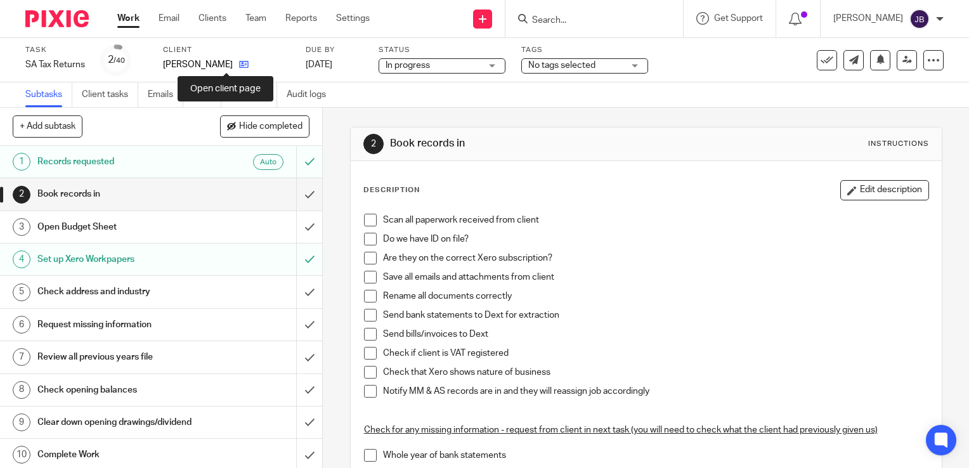
click at [239, 62] on icon at bounding box center [244, 65] width 10 height 10
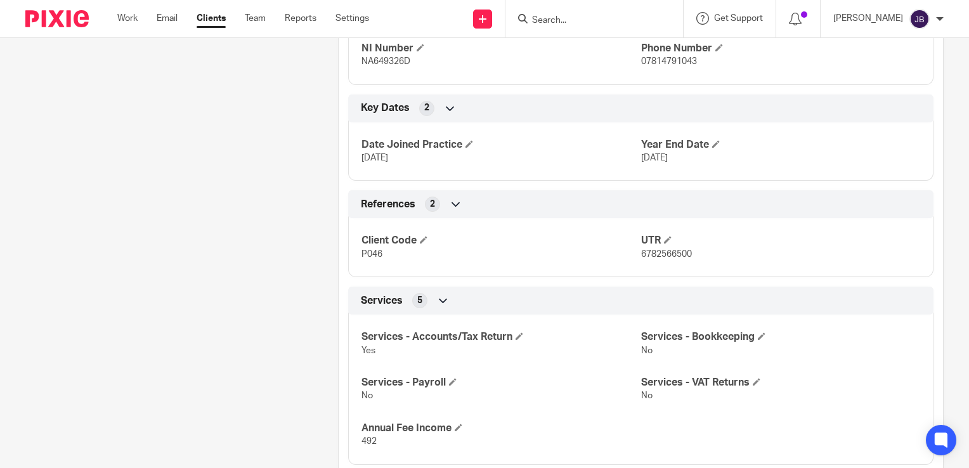
scroll to position [566, 0]
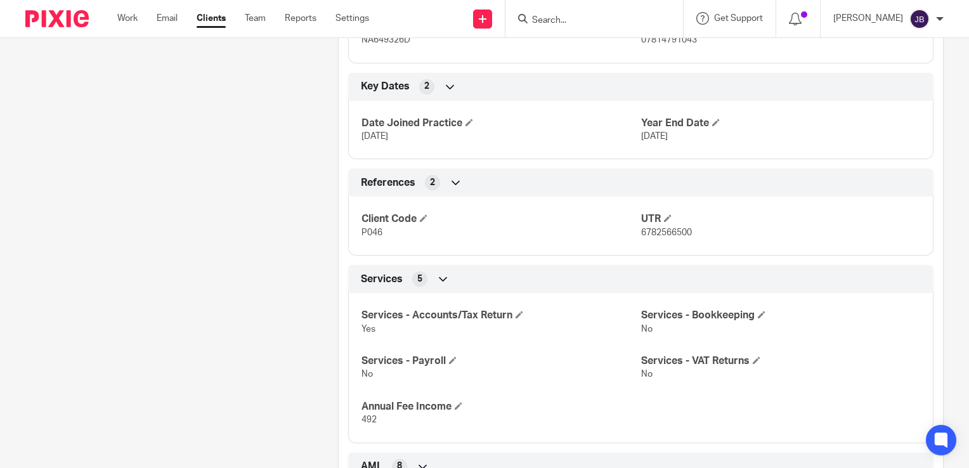
click at [446, 277] on icon at bounding box center [443, 279] width 13 height 13
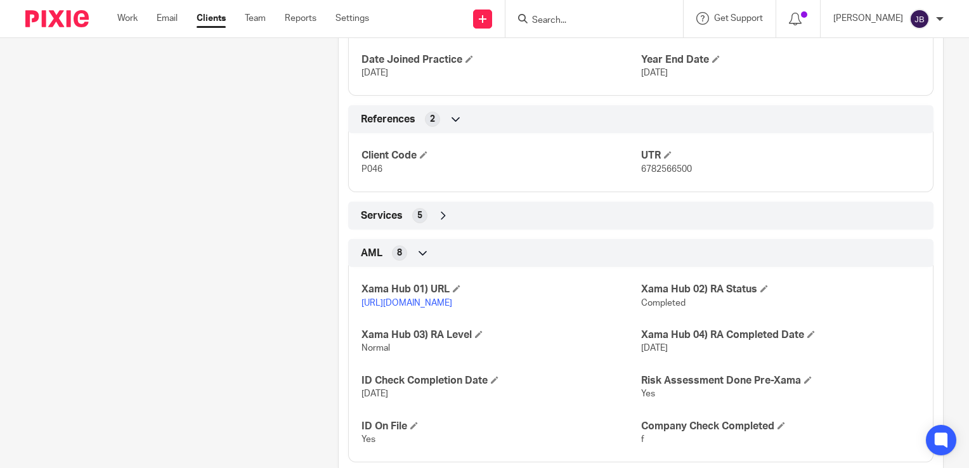
click at [431, 208] on div "Services 5" at bounding box center [641, 216] width 566 height 22
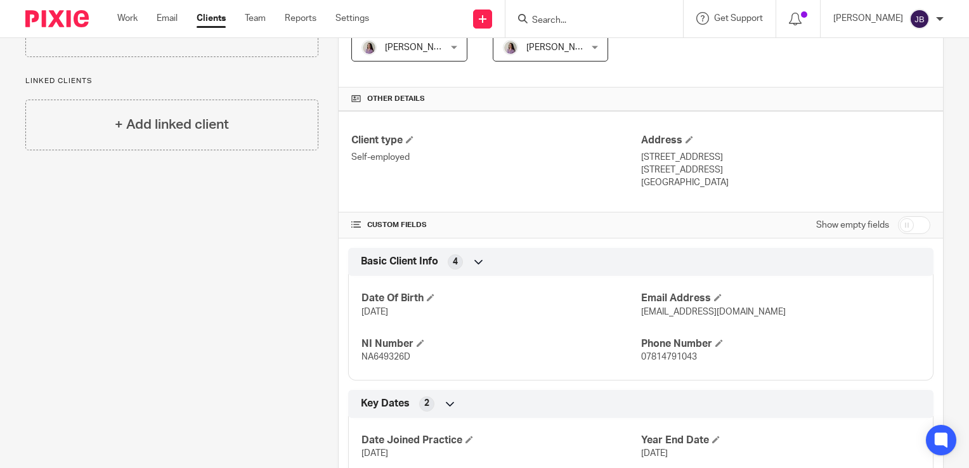
click at [898, 219] on input "checkbox" at bounding box center [914, 225] width 32 height 18
checkbox input "true"
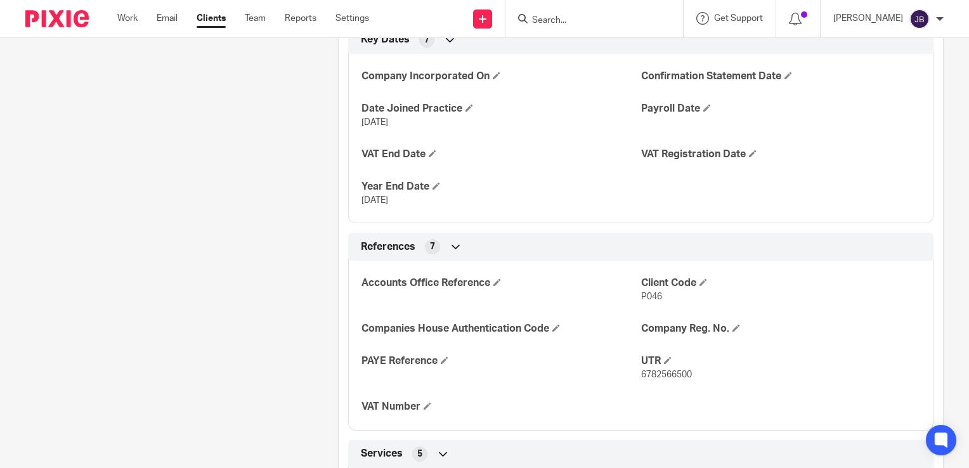
scroll to position [820, 0]
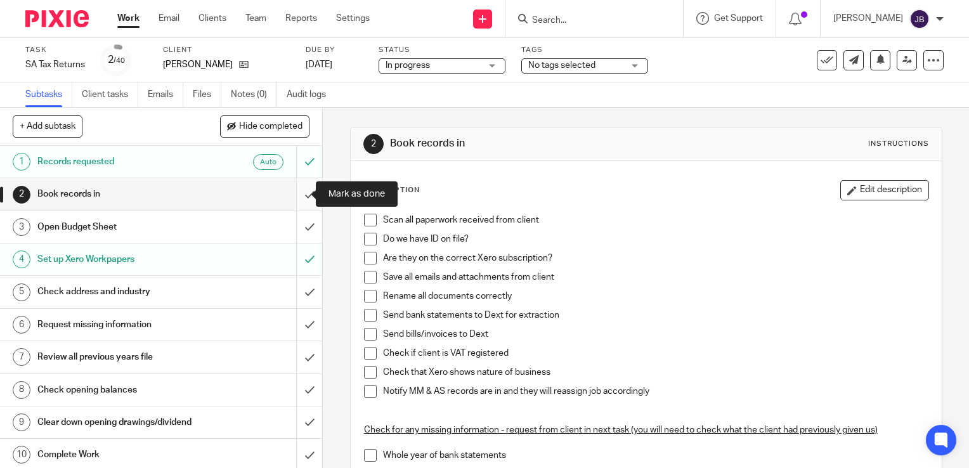
click at [300, 198] on input "submit" at bounding box center [161, 194] width 322 height 32
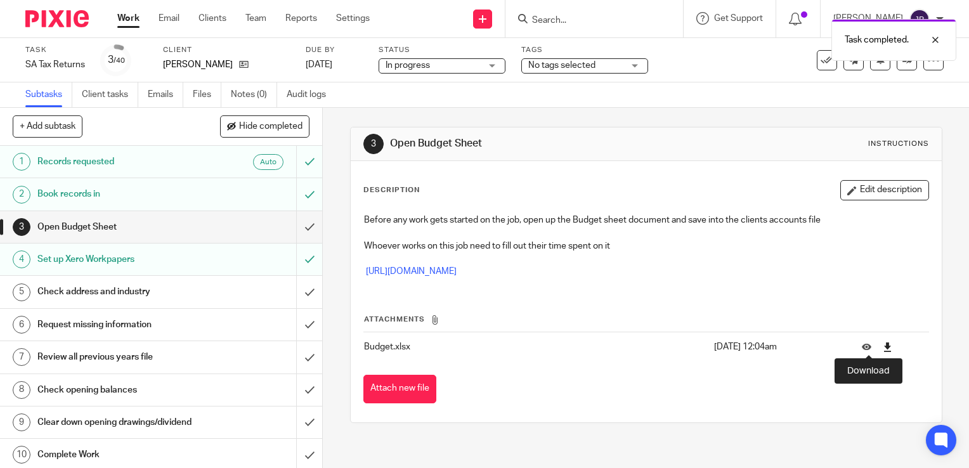
click at [882, 346] on icon at bounding box center [887, 347] width 10 height 10
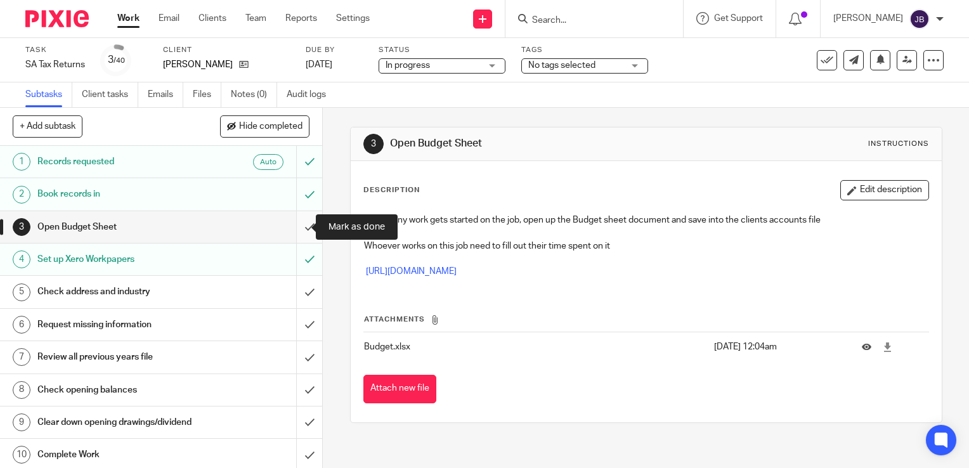
click at [292, 222] on input "submit" at bounding box center [161, 227] width 322 height 32
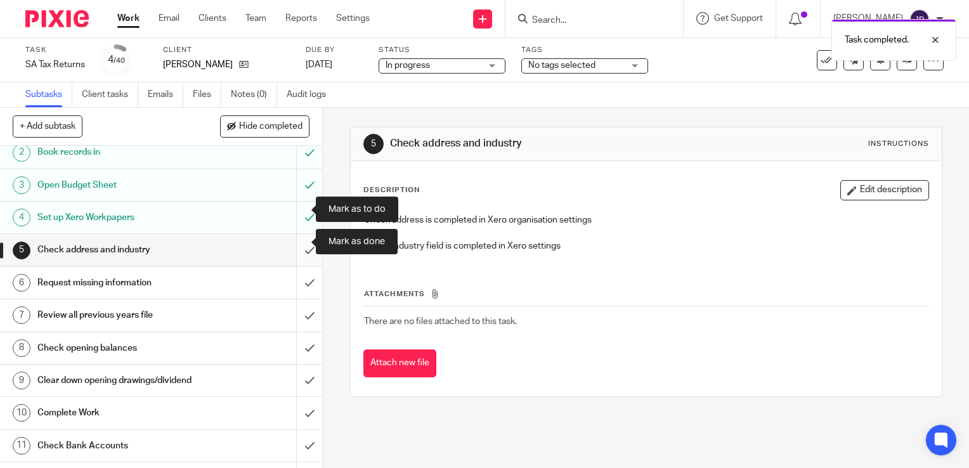
scroll to position [63, 0]
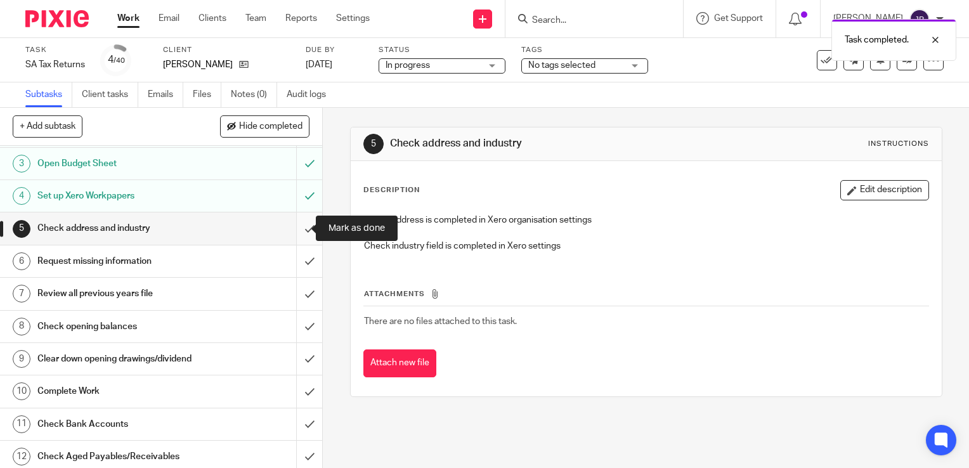
click at [292, 224] on input "submit" at bounding box center [161, 228] width 322 height 32
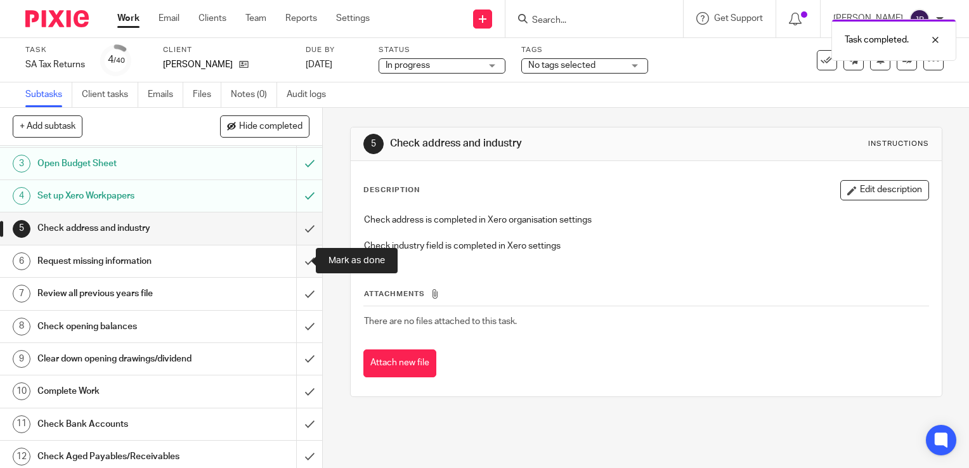
click at [296, 266] on input "submit" at bounding box center [161, 261] width 322 height 32
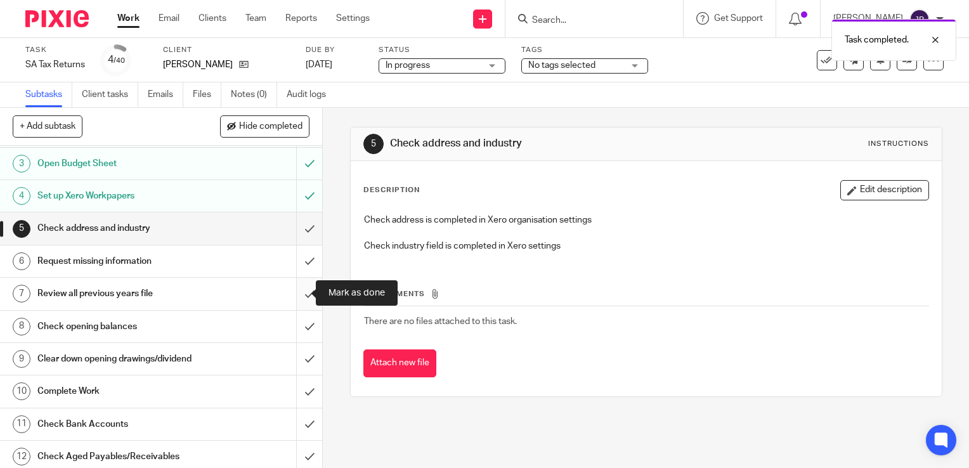
click at [297, 290] on input "submit" at bounding box center [161, 294] width 322 height 32
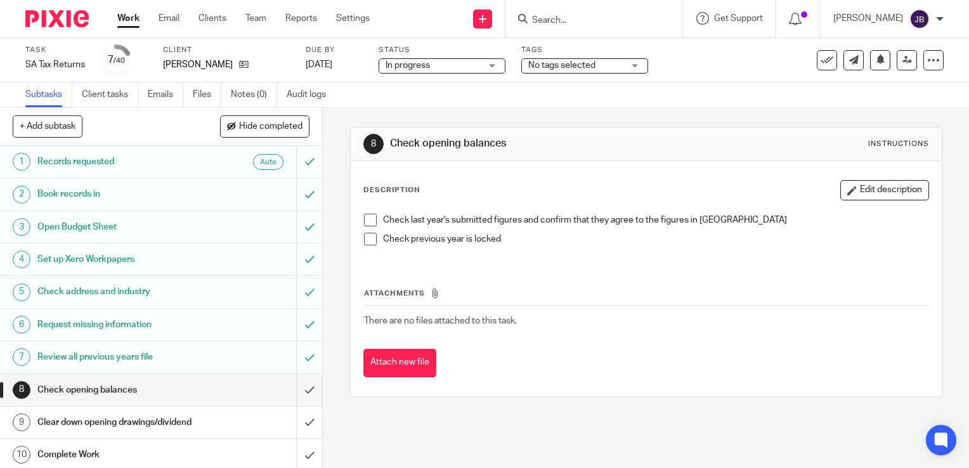
scroll to position [190, 0]
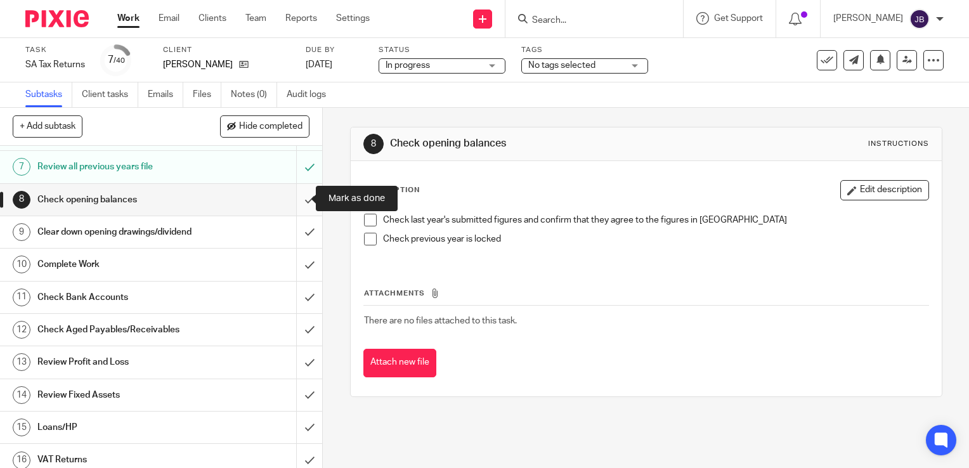
click at [292, 204] on input "submit" at bounding box center [161, 200] width 322 height 32
click at [295, 241] on input "submit" at bounding box center [161, 232] width 322 height 32
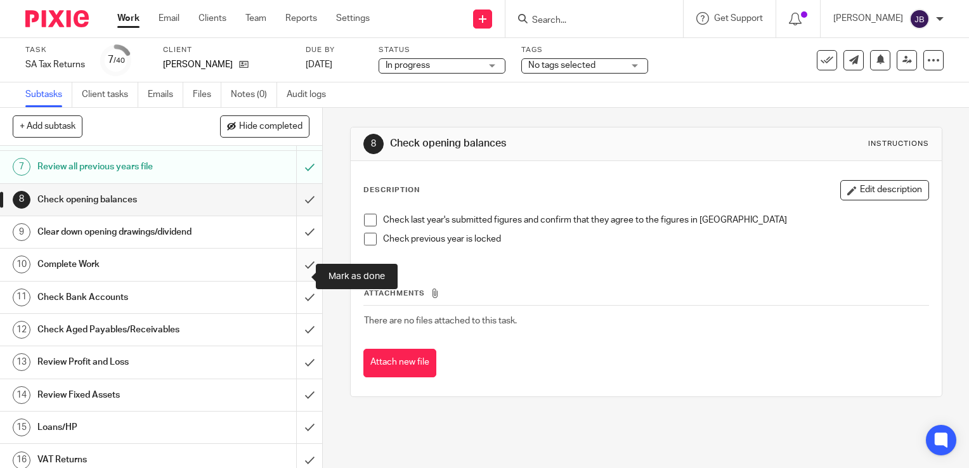
click at [299, 275] on input "submit" at bounding box center [161, 264] width 322 height 32
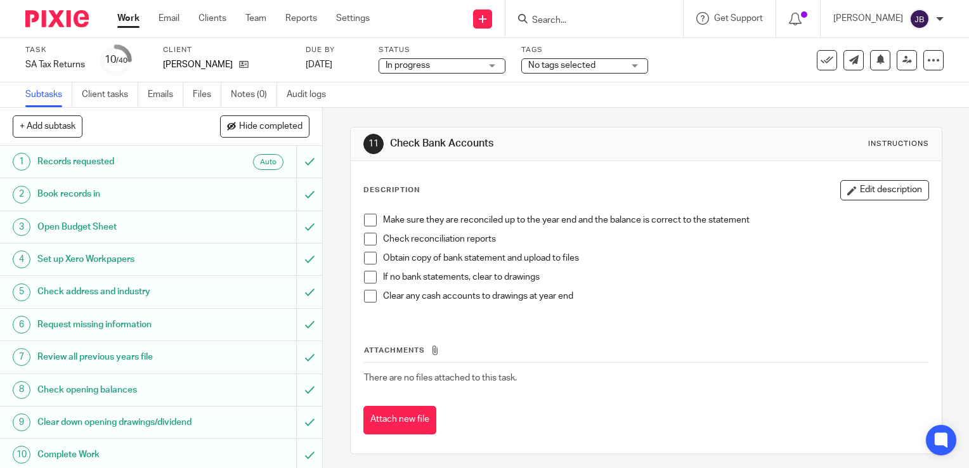
scroll to position [254, 0]
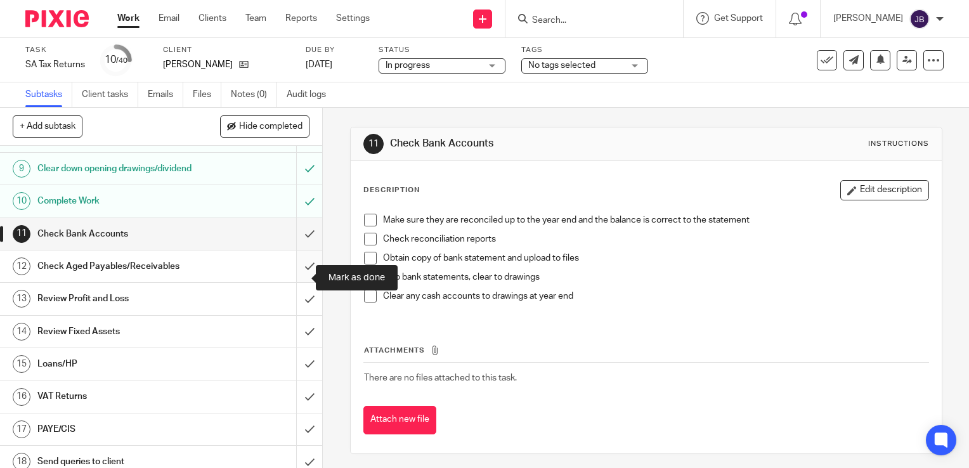
click at [295, 278] on input "submit" at bounding box center [161, 266] width 322 height 32
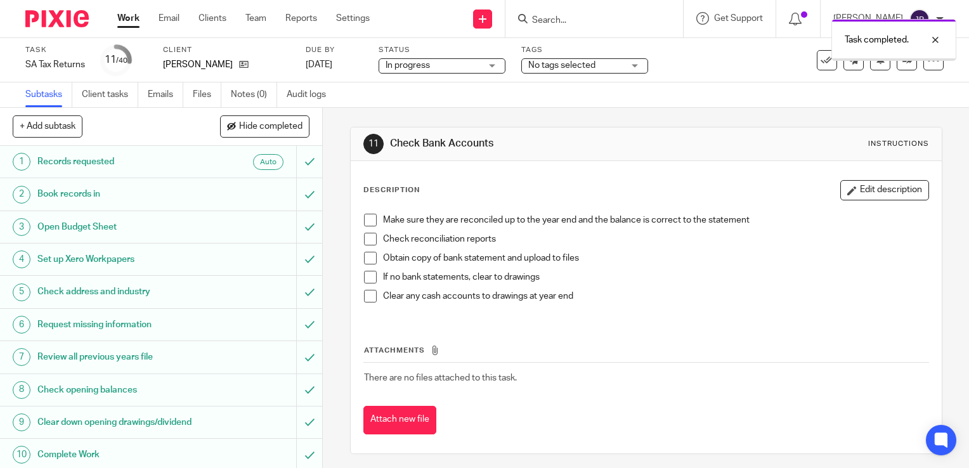
scroll to position [317, 0]
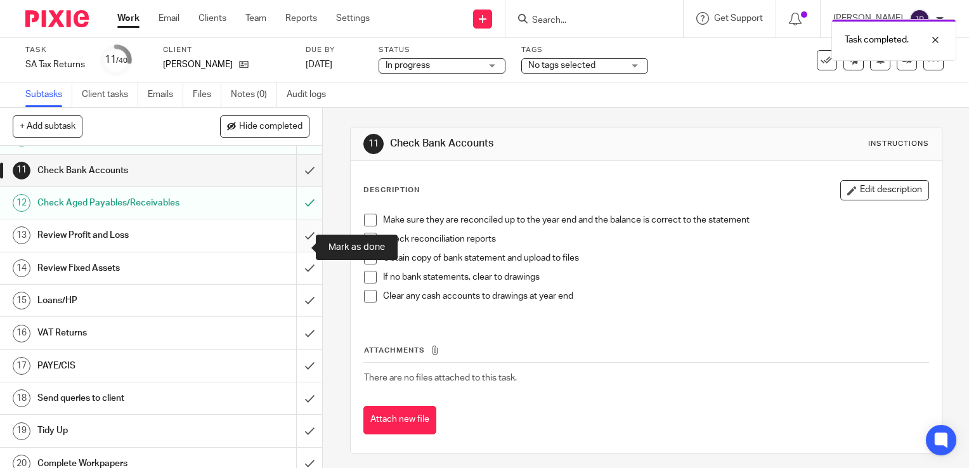
drag, startPoint x: 294, startPoint y: 247, endPoint x: 294, endPoint y: 257, distance: 10.1
click at [294, 248] on input "submit" at bounding box center [161, 235] width 322 height 32
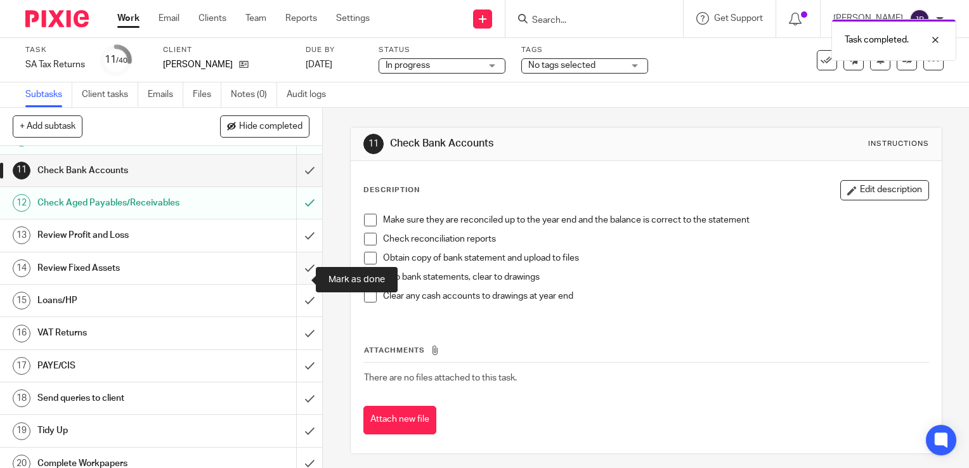
drag, startPoint x: 297, startPoint y: 285, endPoint x: 295, endPoint y: 293, distance: 8.3
click at [297, 284] on input "submit" at bounding box center [161, 268] width 322 height 32
click at [293, 311] on input "submit" at bounding box center [161, 301] width 322 height 32
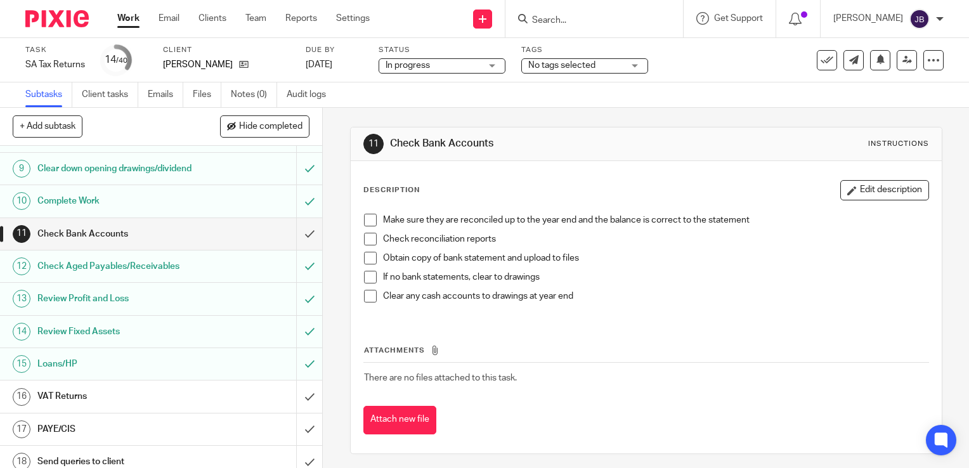
scroll to position [380, 0]
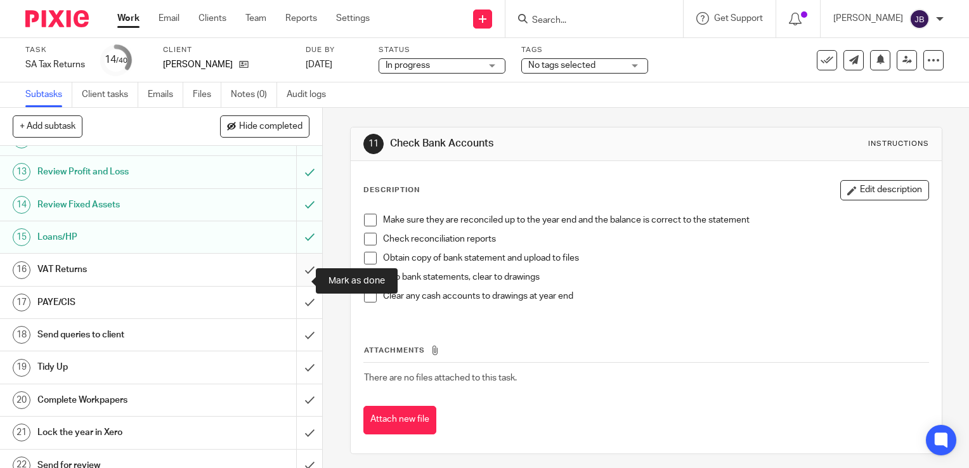
click at [297, 278] on input "submit" at bounding box center [161, 270] width 322 height 32
click at [292, 308] on input "submit" at bounding box center [161, 303] width 322 height 32
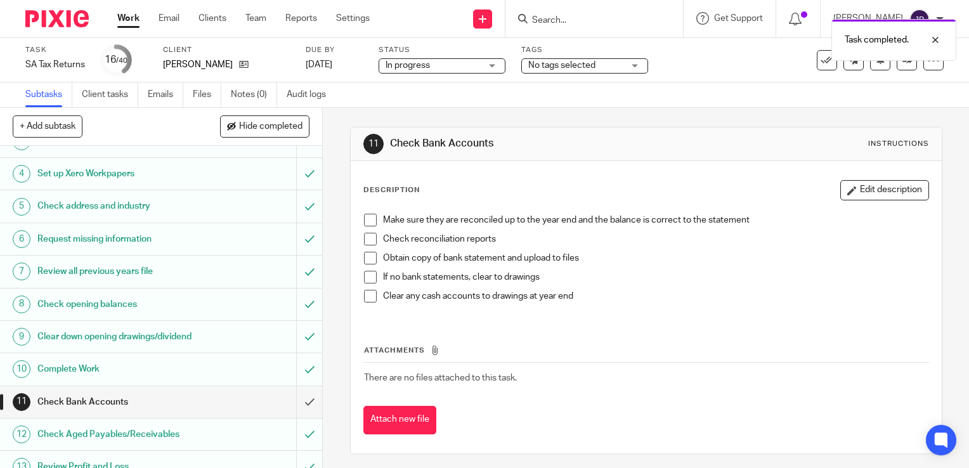
scroll to position [190, 0]
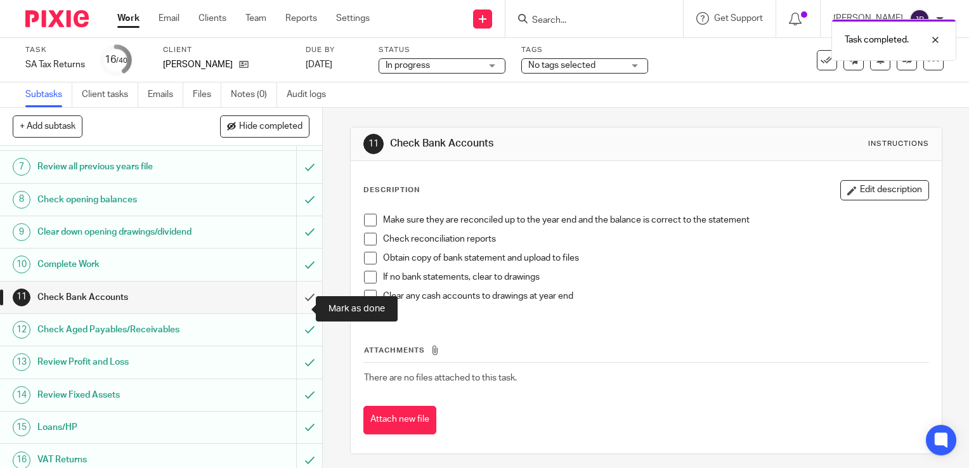
click at [293, 308] on input "submit" at bounding box center [161, 297] width 322 height 32
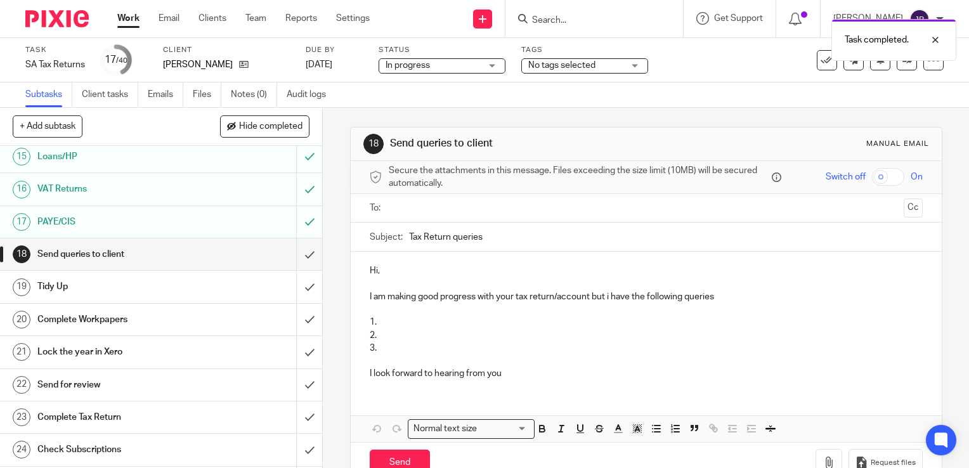
scroll to position [507, 0]
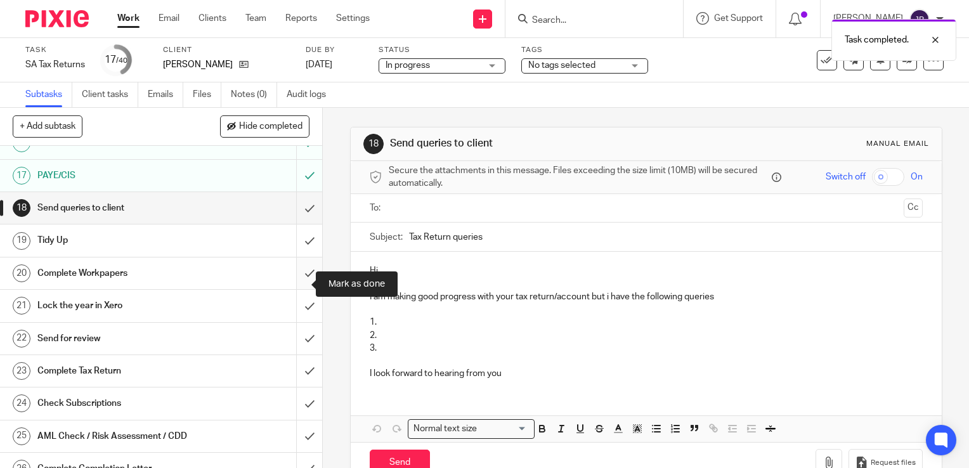
click at [297, 281] on input "submit" at bounding box center [161, 273] width 322 height 32
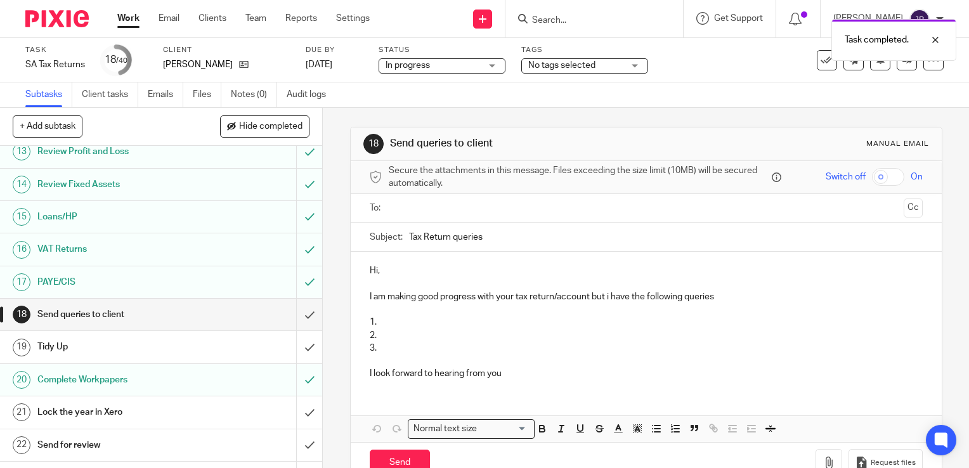
scroll to position [507, 0]
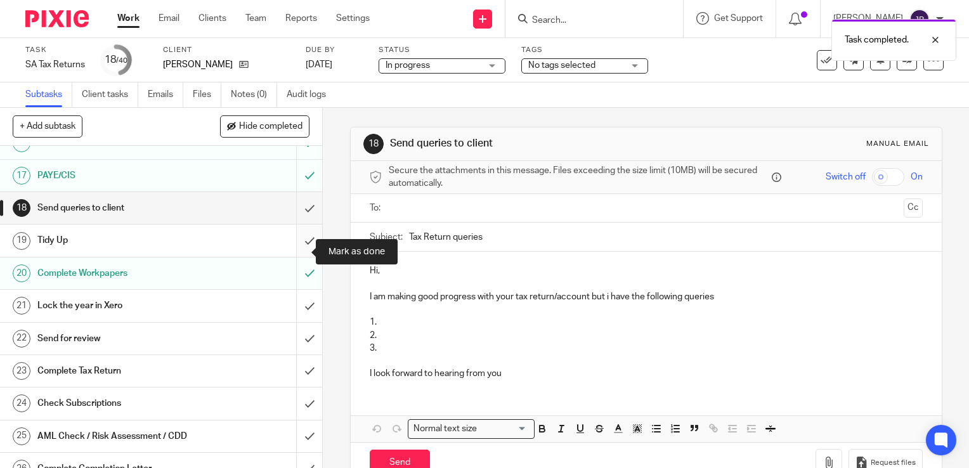
click at [300, 248] on input "submit" at bounding box center [161, 240] width 322 height 32
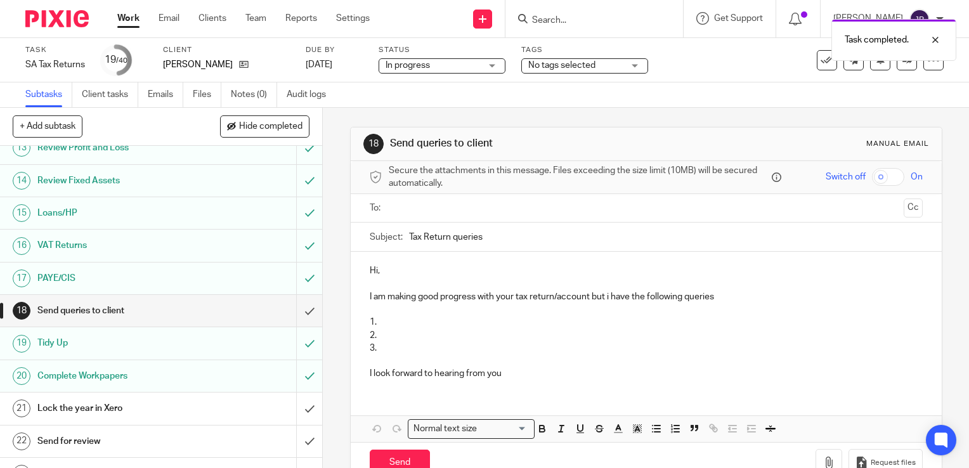
scroll to position [507, 0]
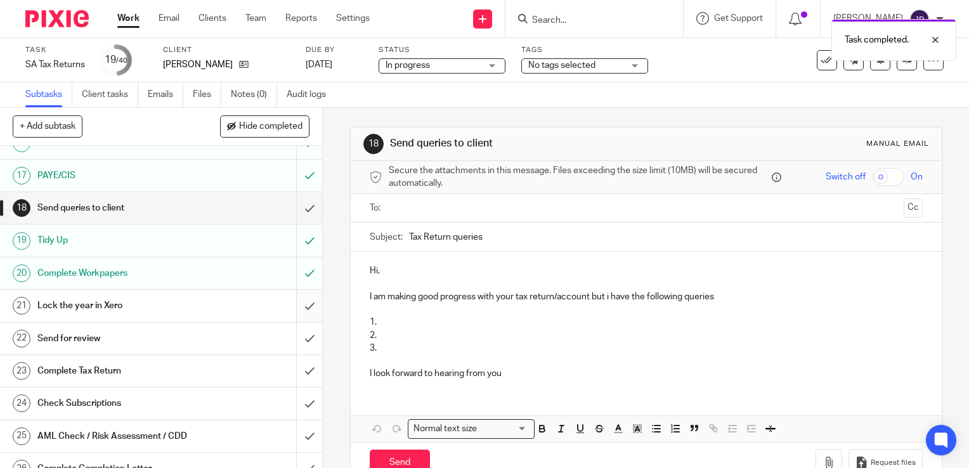
click at [291, 318] on input "submit" at bounding box center [161, 306] width 322 height 32
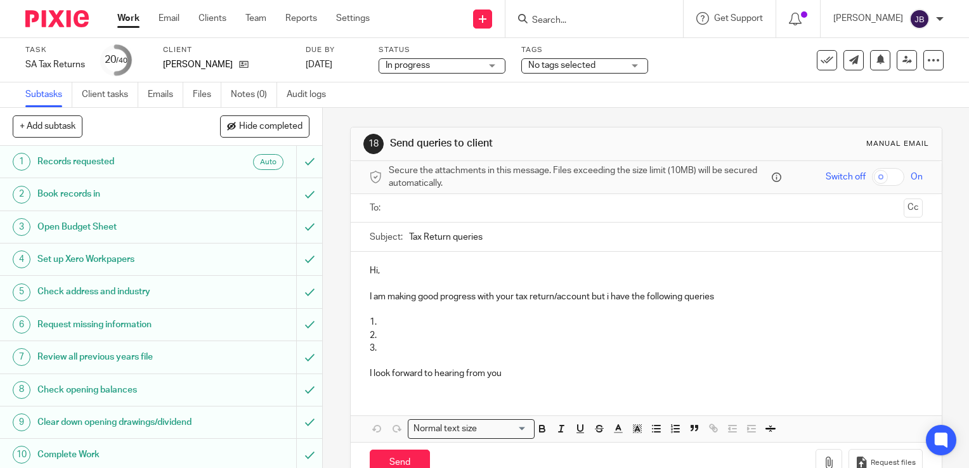
click at [132, 22] on link "Work" at bounding box center [128, 18] width 22 height 13
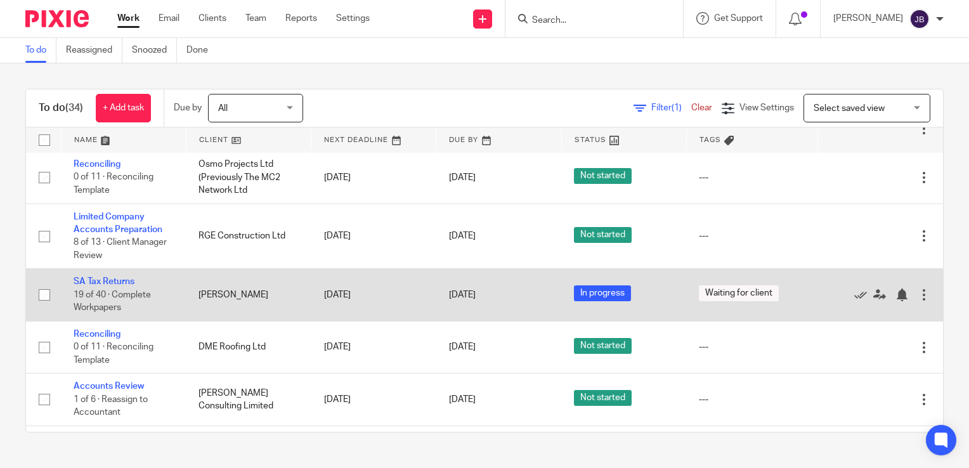
scroll to position [507, 0]
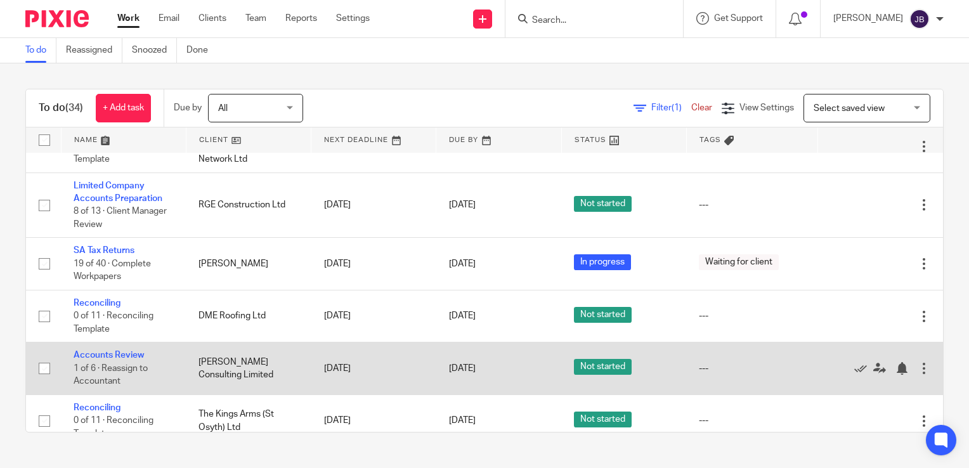
drag, startPoint x: 122, startPoint y: 346, endPoint x: 137, endPoint y: 339, distance: 16.2
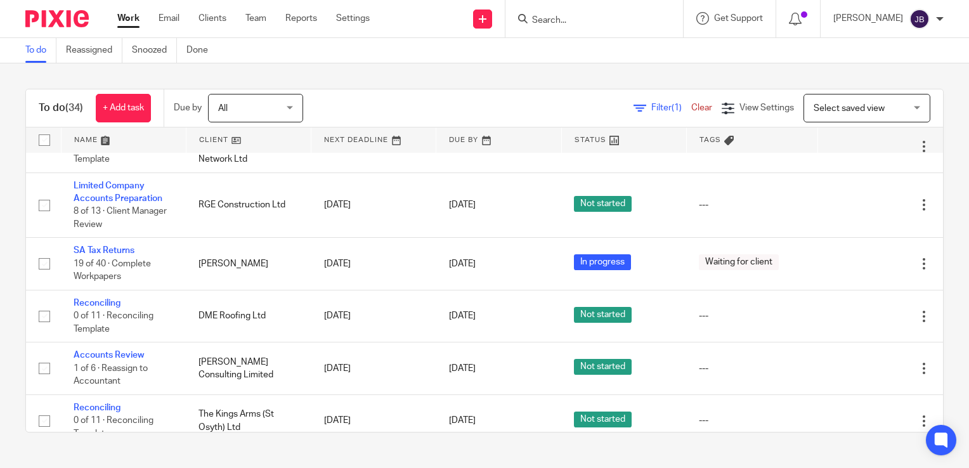
click at [651, 105] on span "Filter (1)" at bounding box center [671, 107] width 40 height 9
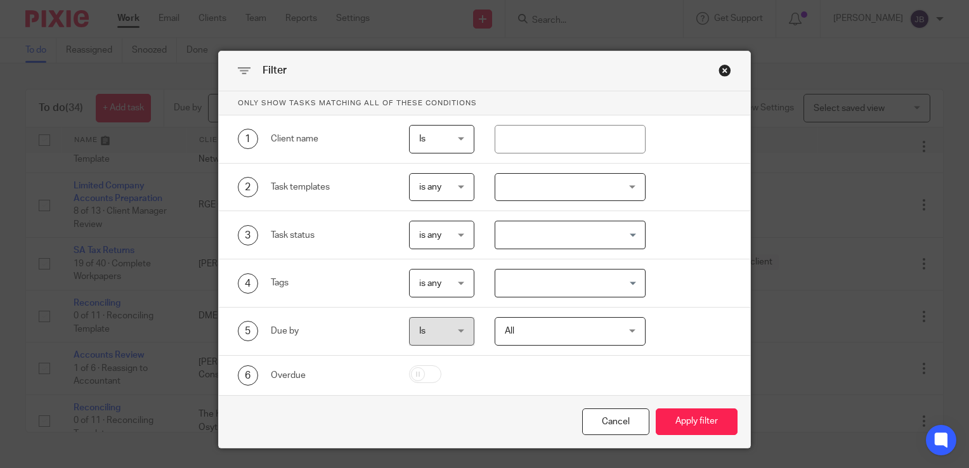
click at [515, 190] on div at bounding box center [570, 187] width 152 height 29
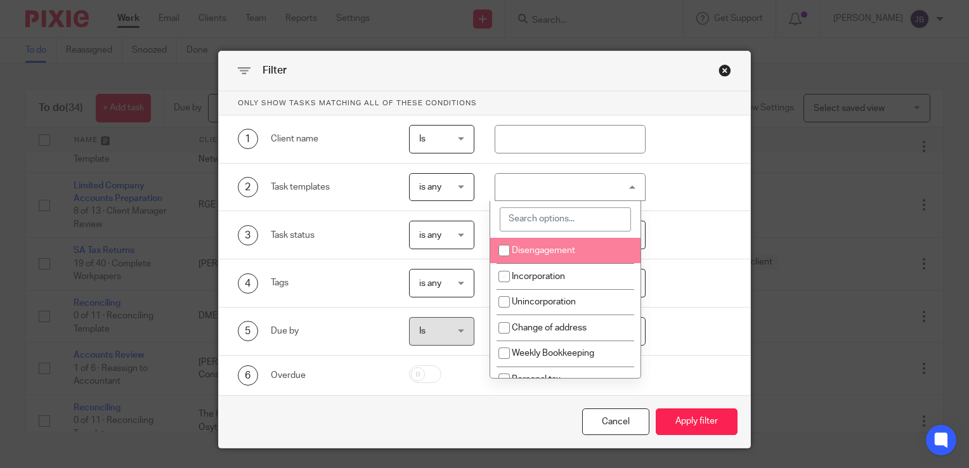
click at [533, 227] on input "search" at bounding box center [565, 219] width 131 height 24
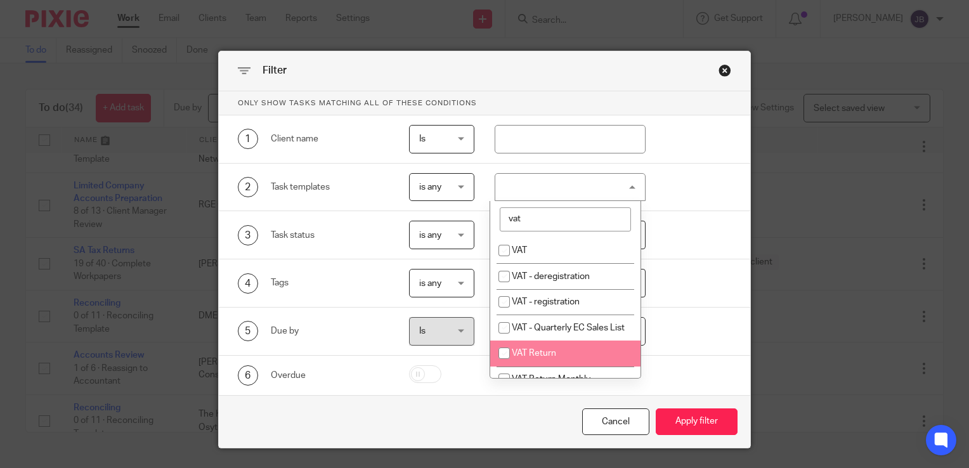
type input "vat"
click at [502, 365] on input "checkbox" at bounding box center [504, 353] width 24 height 24
checkbox input "true"
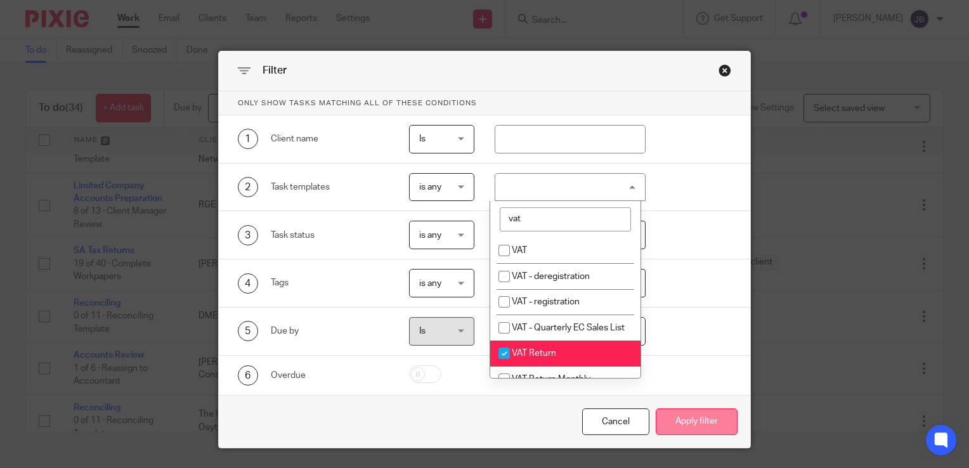
click at [658, 410] on button "Apply filter" at bounding box center [696, 421] width 82 height 27
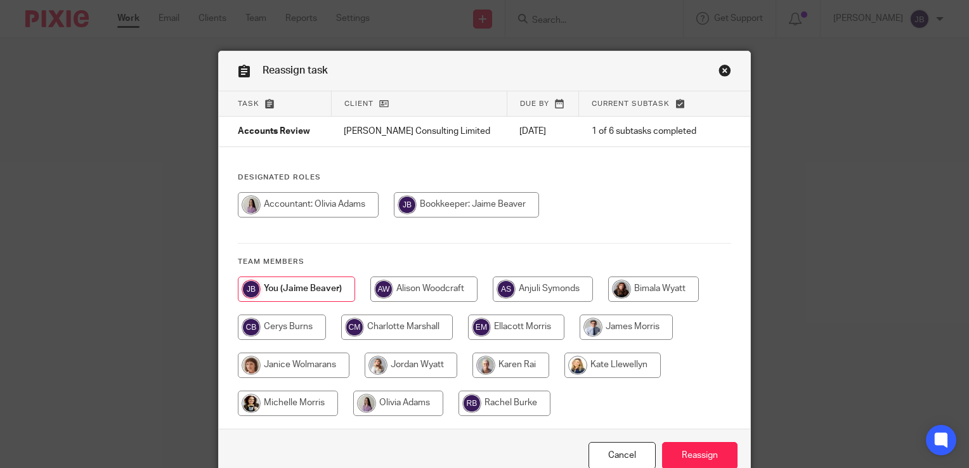
click at [376, 394] on input "radio" at bounding box center [398, 402] width 90 height 25
radio input "true"
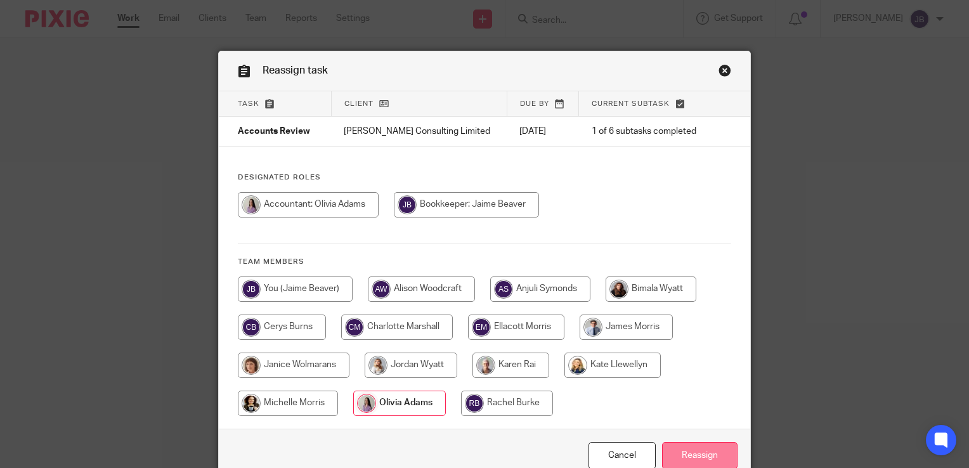
click at [687, 455] on input "Reassign" at bounding box center [699, 455] width 75 height 27
